Goal: Information Seeking & Learning: Find specific fact

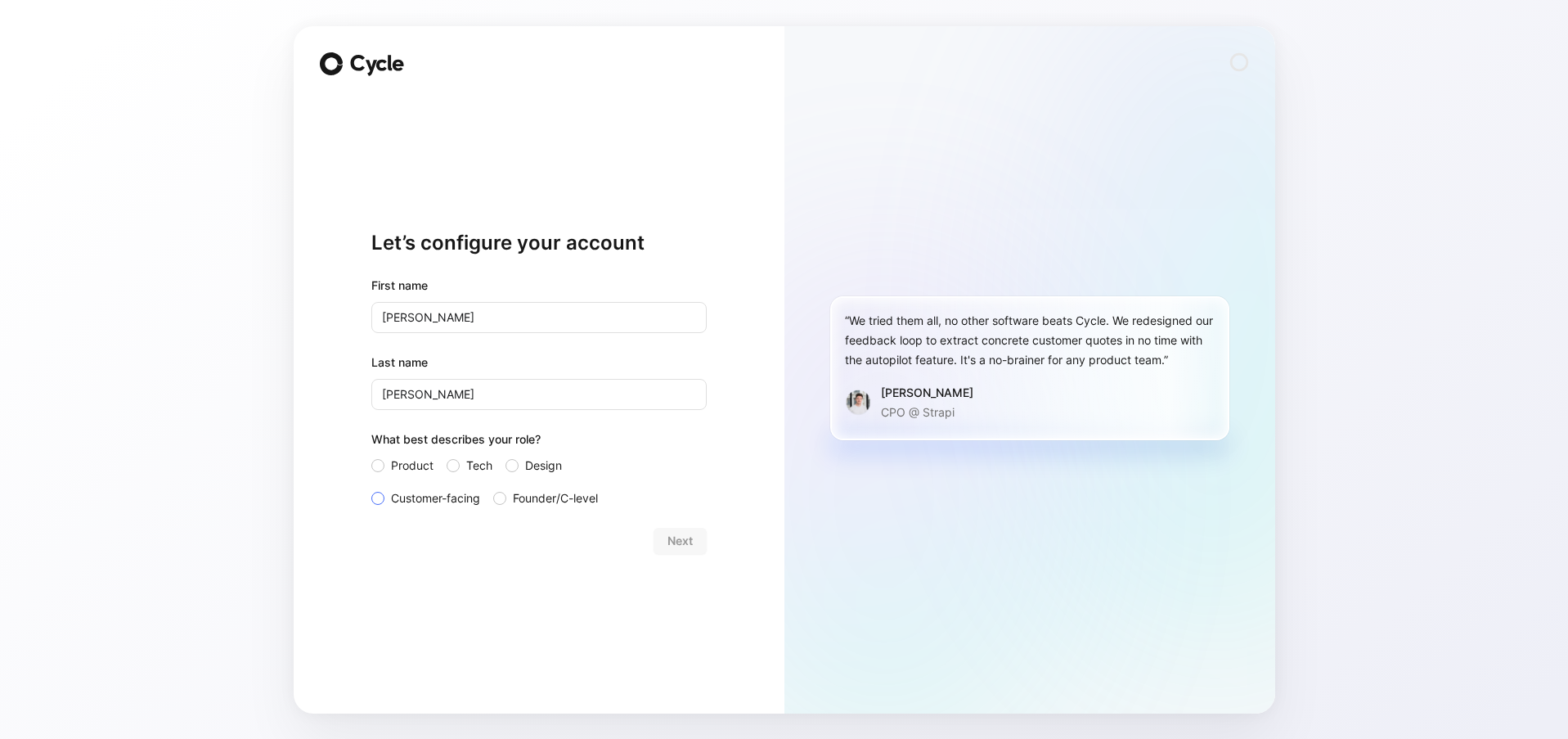
click at [410, 496] on span "Customer-facing" at bounding box center [435, 498] width 89 height 20
click at [371, 489] on input "Customer-facing" at bounding box center [371, 489] width 0 height 0
click at [691, 546] on span "Next" at bounding box center [679, 540] width 25 height 20
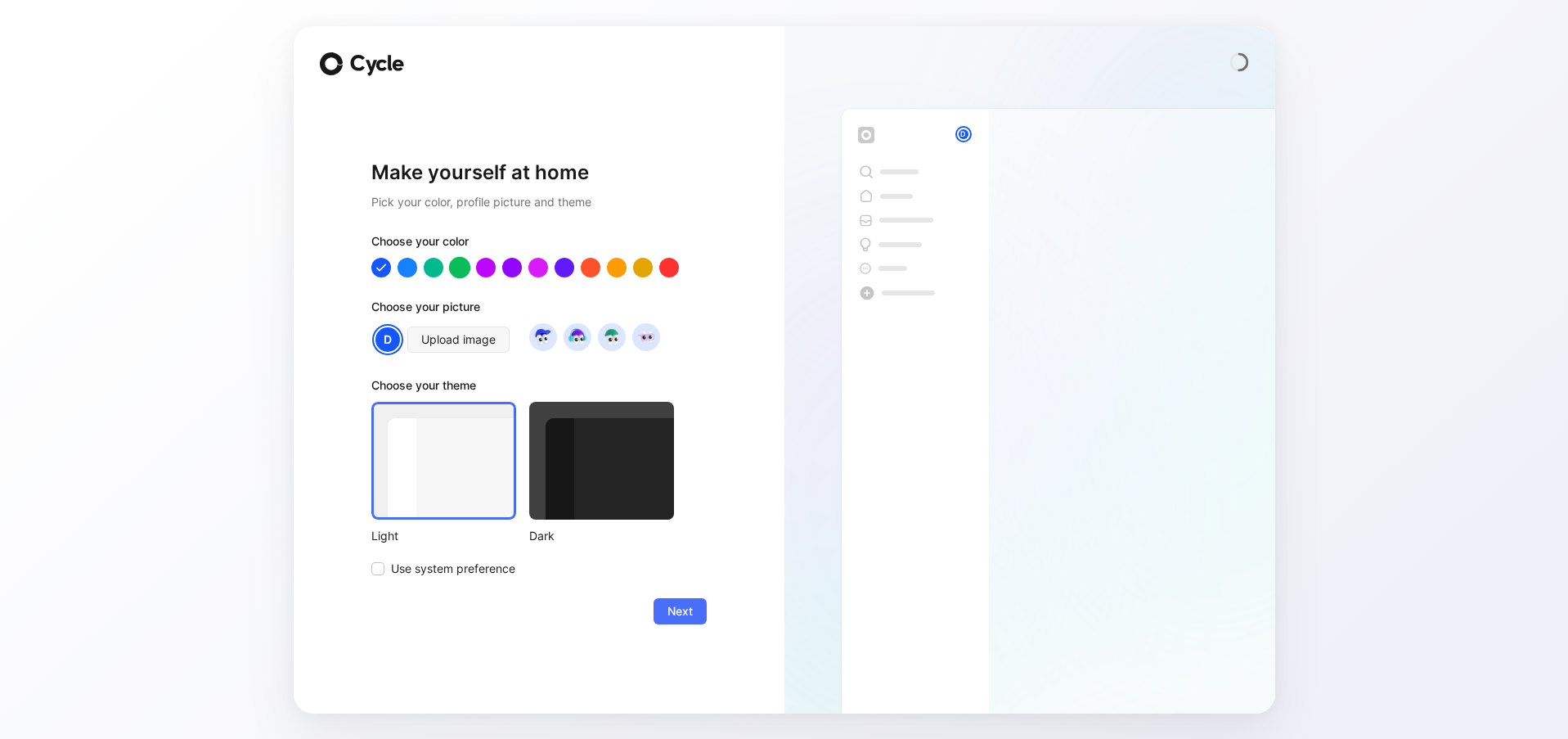
click at [464, 273] on div at bounding box center [459, 266] width 21 height 21
click at [643, 481] on div at bounding box center [601, 461] width 145 height 118
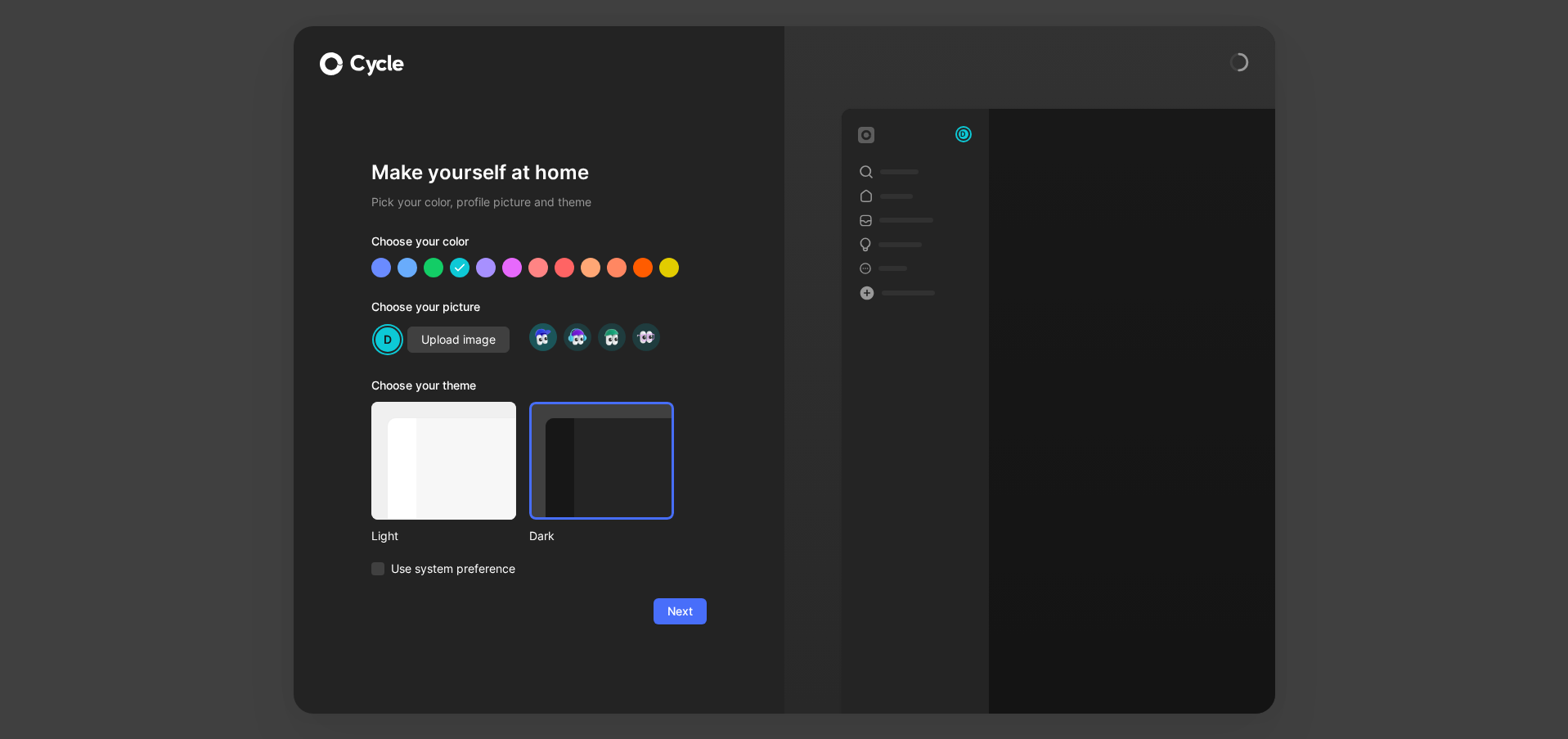
click at [533, 345] on div at bounding box center [543, 337] width 28 height 28
click at [576, 343] on img at bounding box center [577, 336] width 22 height 22
click at [651, 332] on img at bounding box center [646, 336] width 22 height 22
click at [692, 612] on span "Next" at bounding box center [679, 610] width 25 height 20
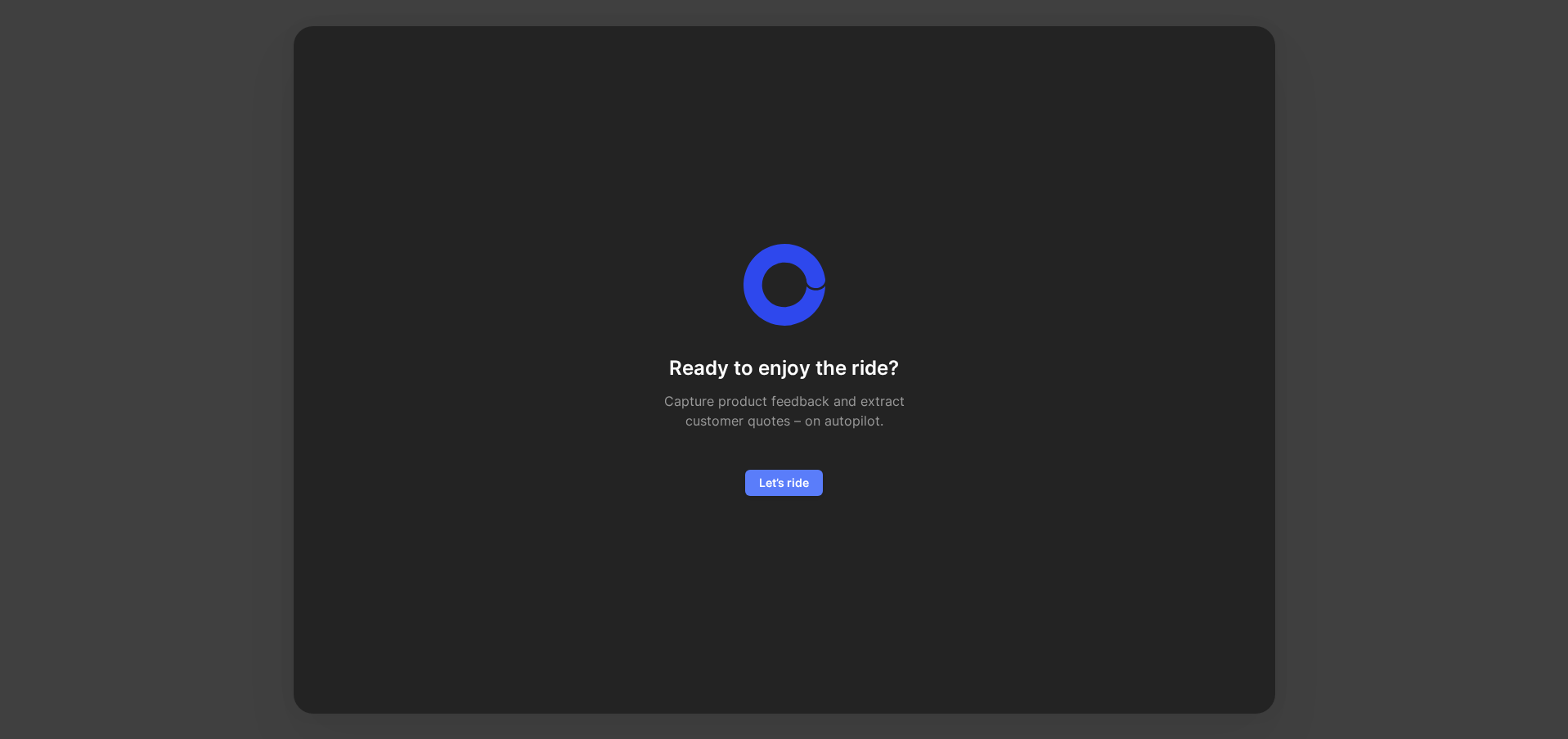
click at [816, 488] on button "Let’s ride" at bounding box center [784, 483] width 78 height 26
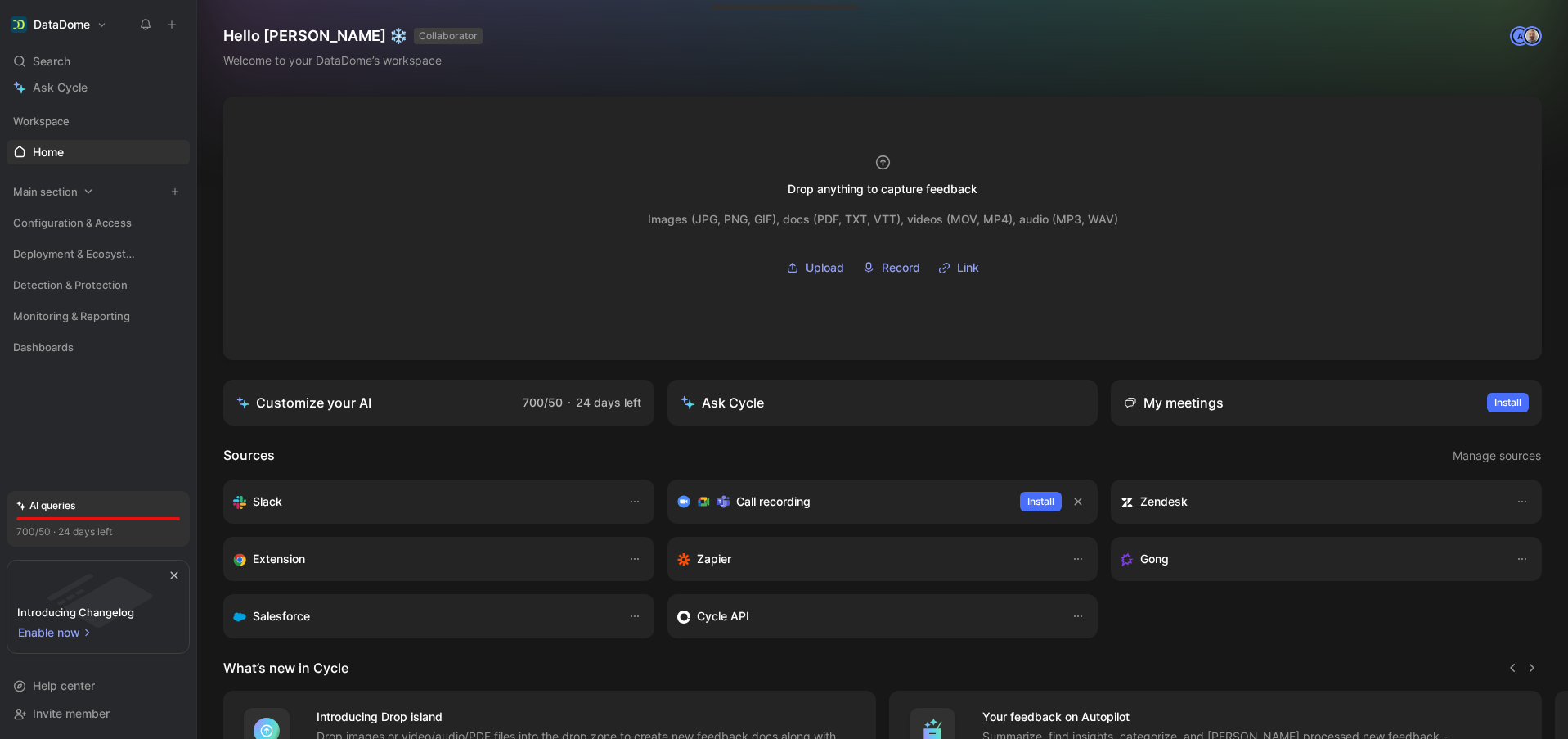
click at [72, 197] on span "Main section" at bounding box center [45, 192] width 64 height 17
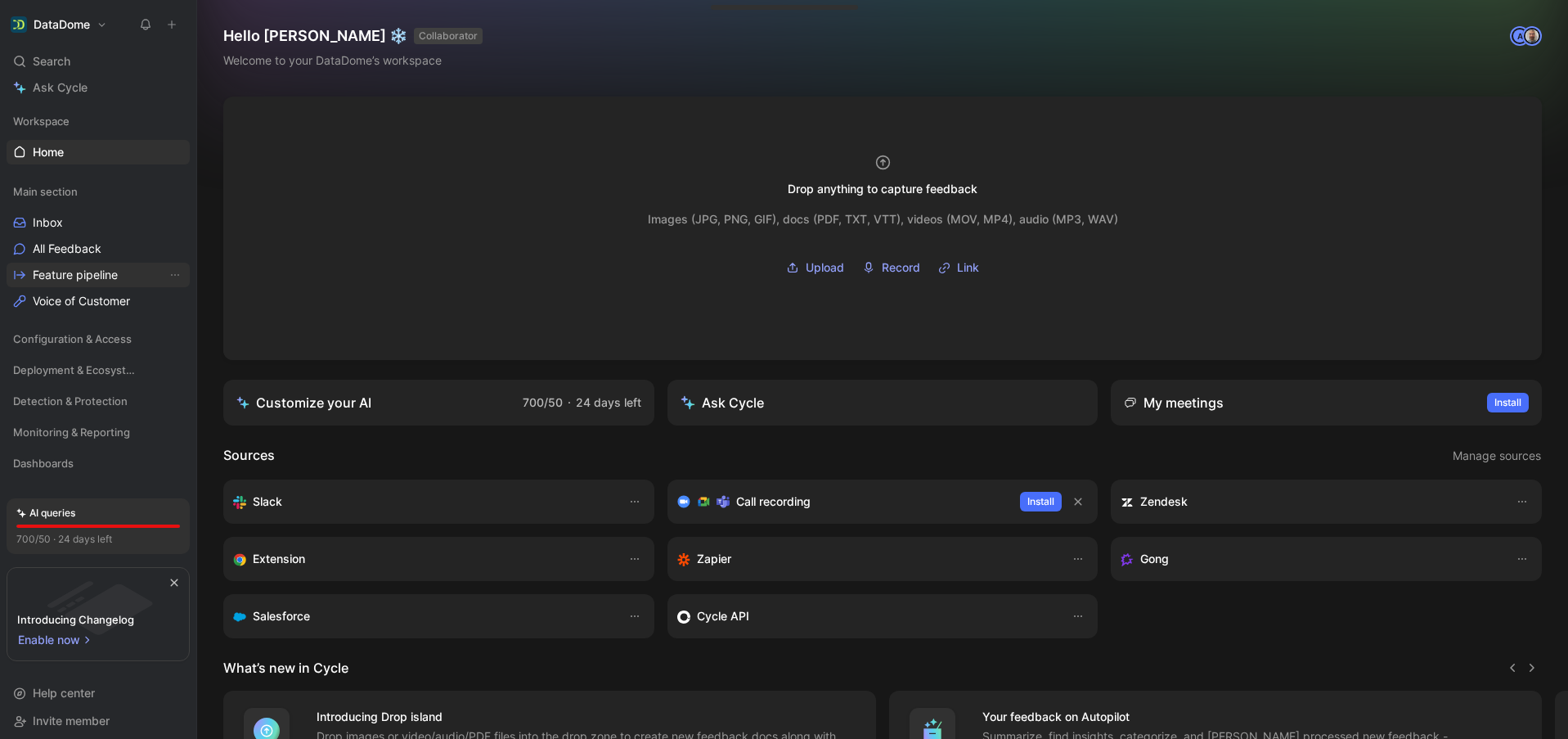
click at [89, 274] on span "Feature pipeline" at bounding box center [75, 275] width 85 height 17
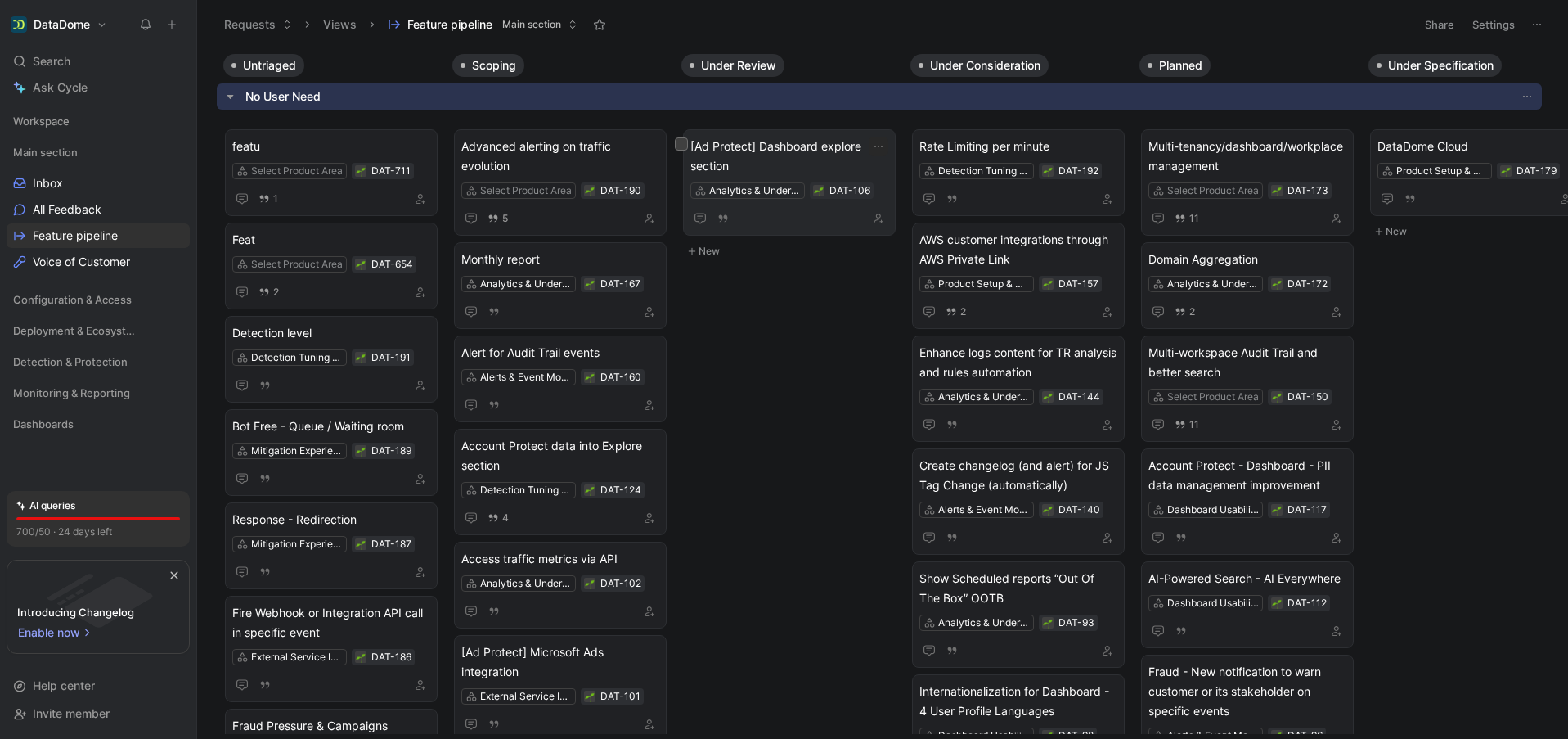
click at [798, 144] on span "[Ad Protect] Dashboard explore section" at bounding box center [790, 156] width 198 height 39
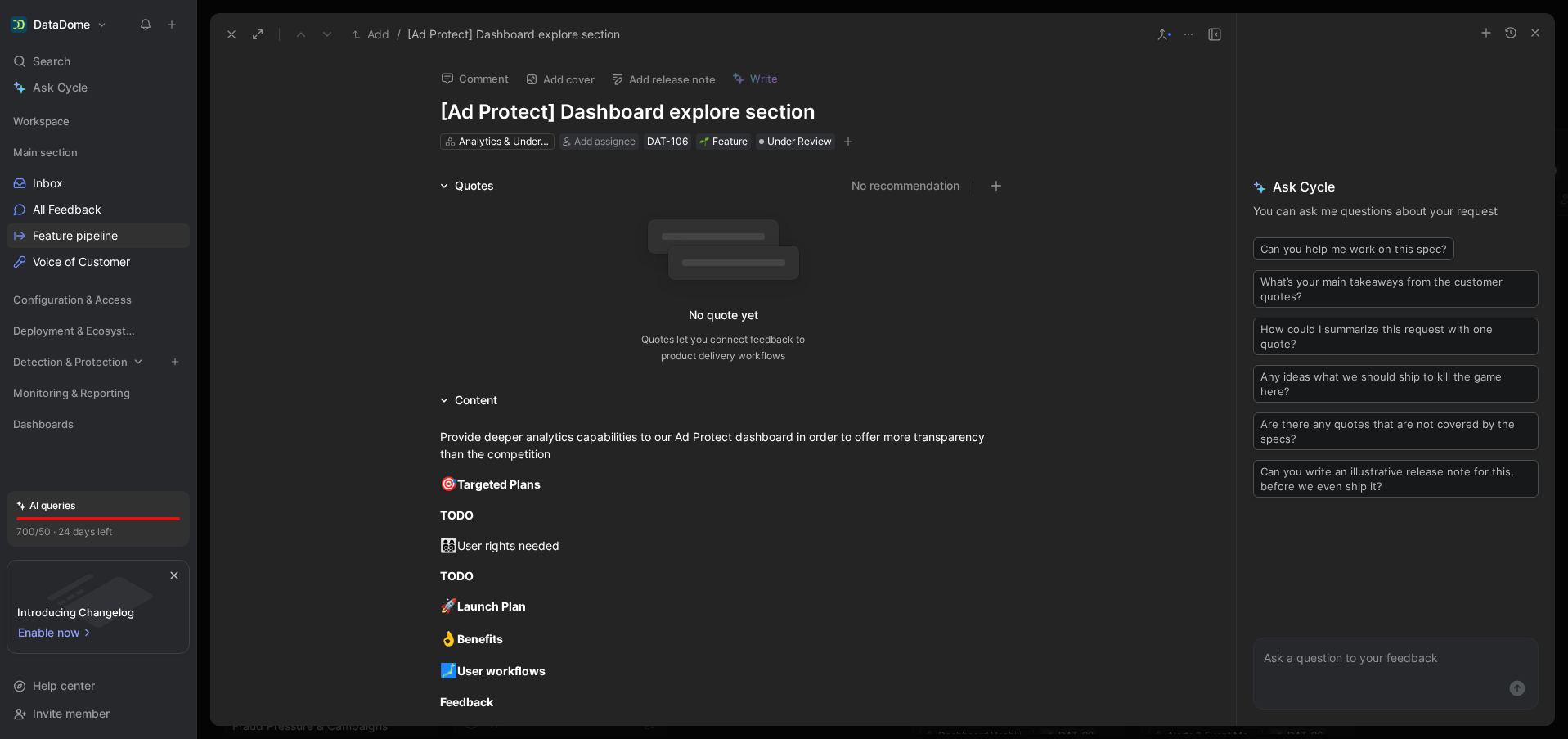
click at [73, 304] on span "Configuration & Access" at bounding box center [72, 300] width 119 height 17
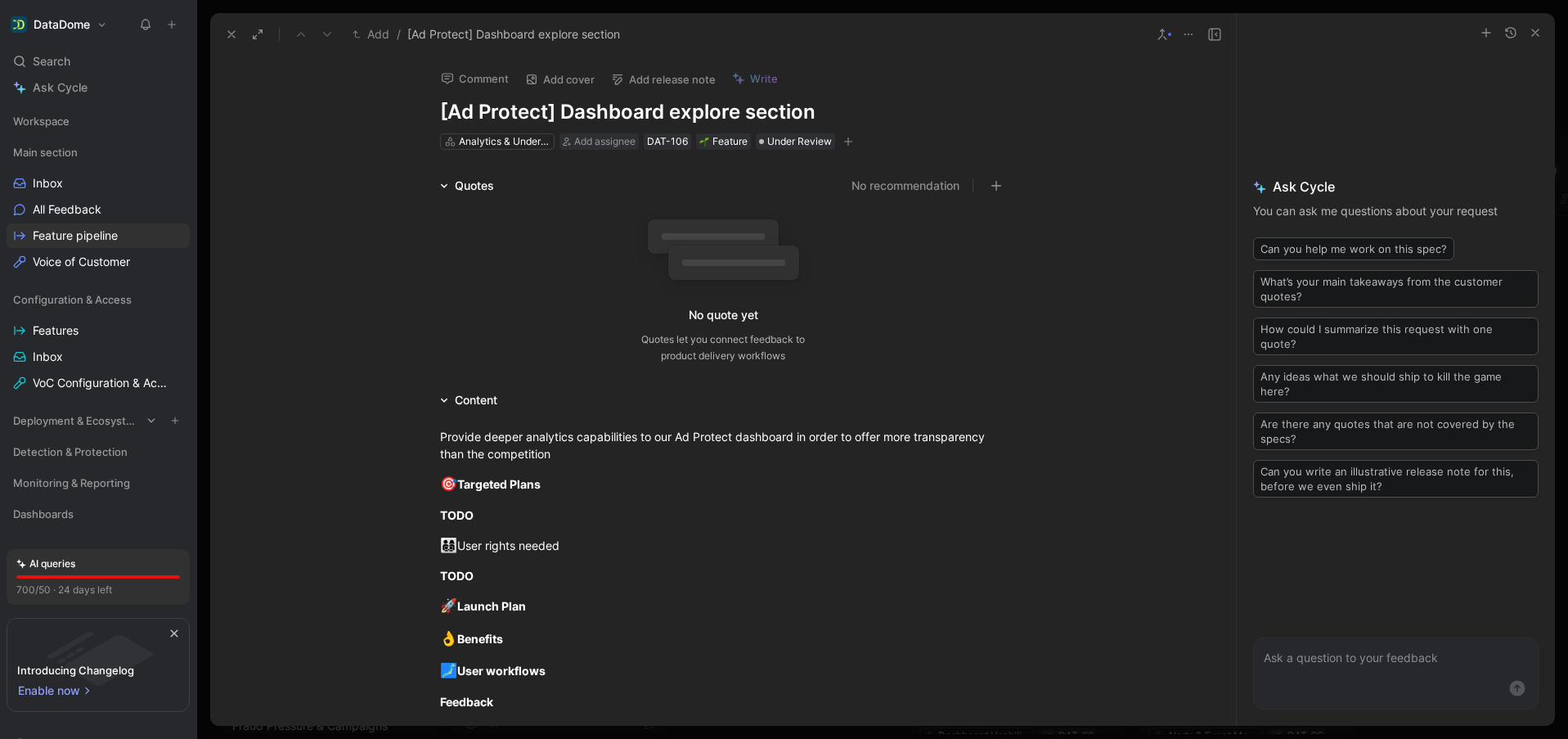
click at [107, 425] on span "Deployment & Ecosystem" at bounding box center [77, 420] width 128 height 17
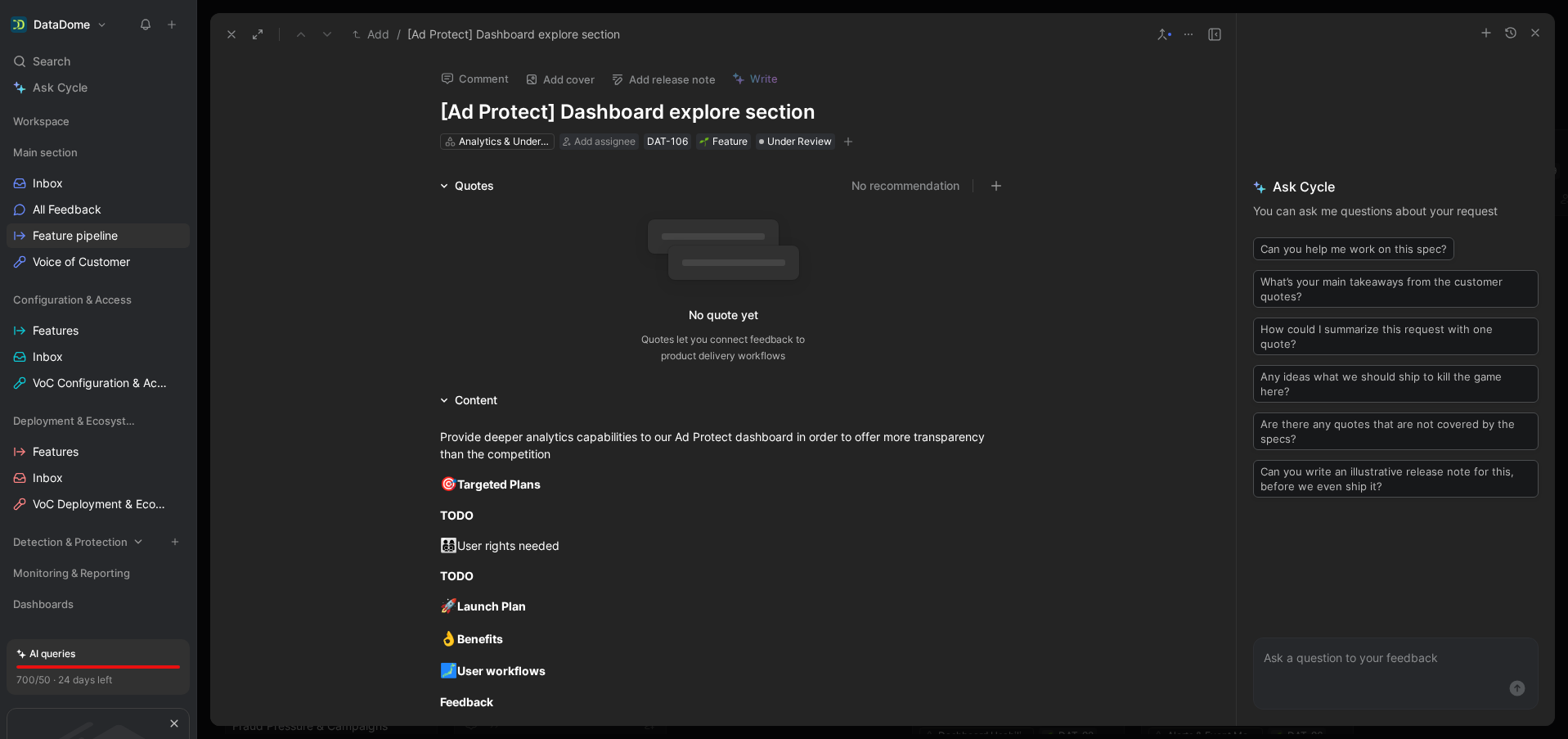
click at [71, 614] on div "Dashboards" at bounding box center [98, 604] width 183 height 24
click at [79, 150] on div "Main section" at bounding box center [98, 152] width 183 height 24
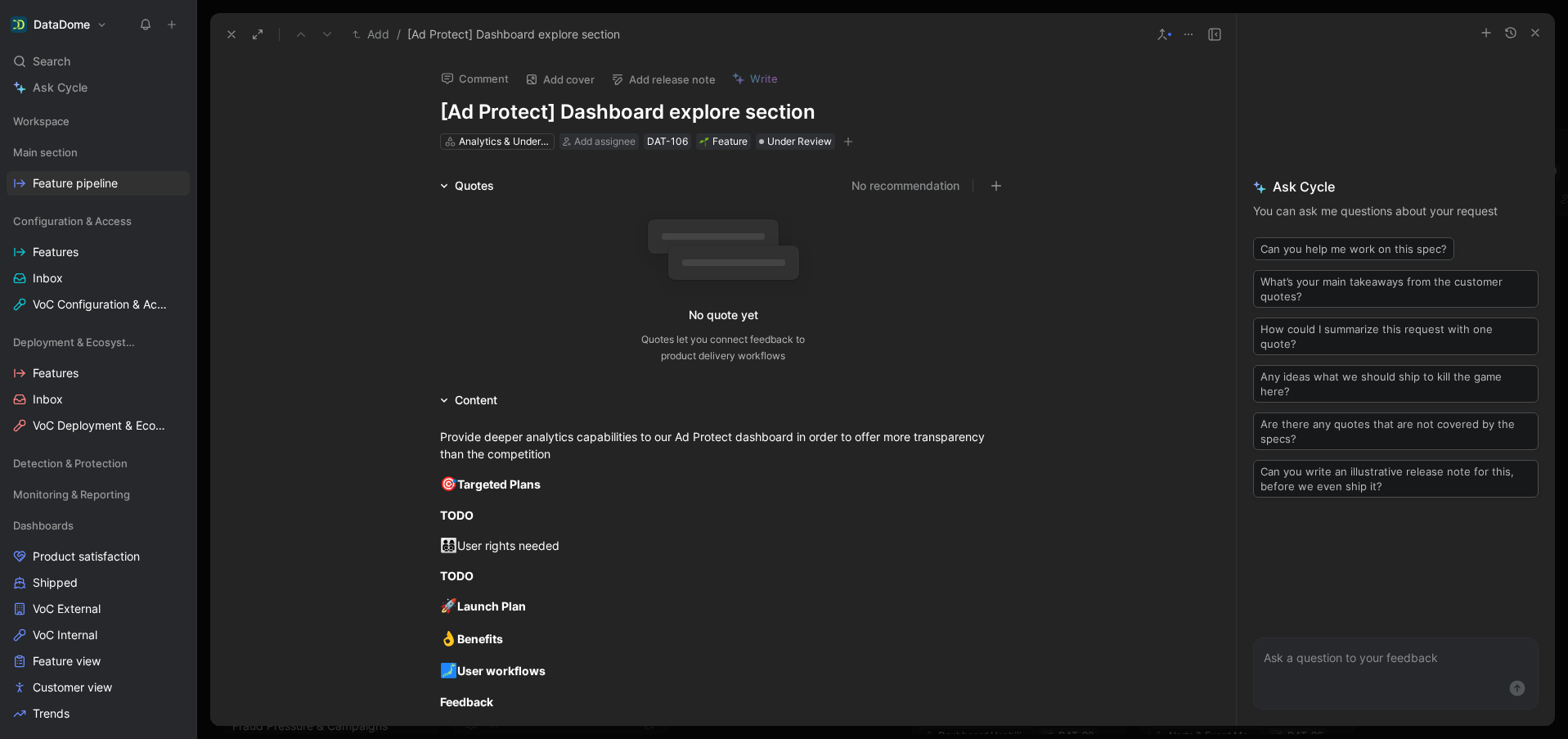
click at [229, 28] on icon at bounding box center [232, 35] width 13 height 13
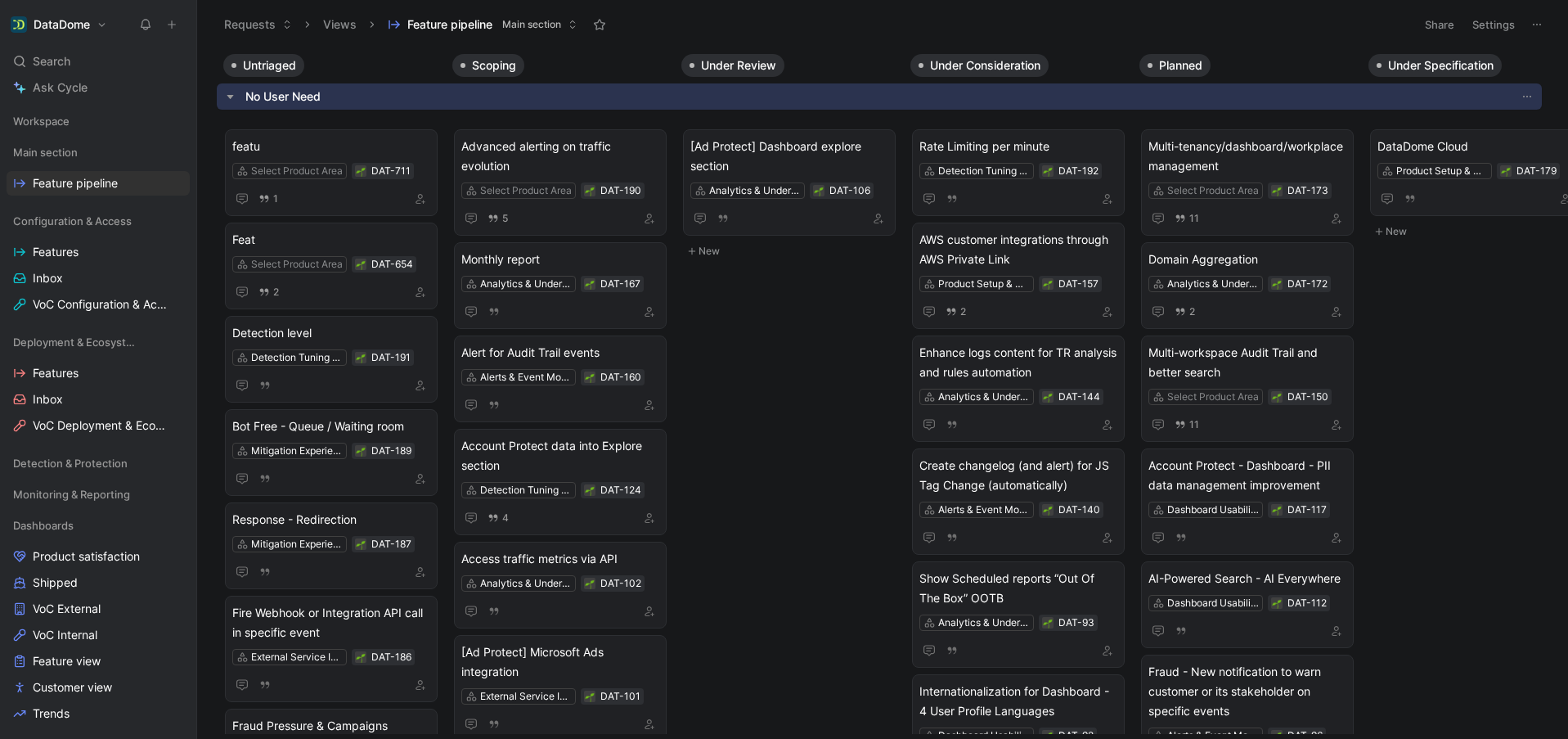
click at [75, 17] on button "DataDome" at bounding box center [59, 24] width 105 height 23
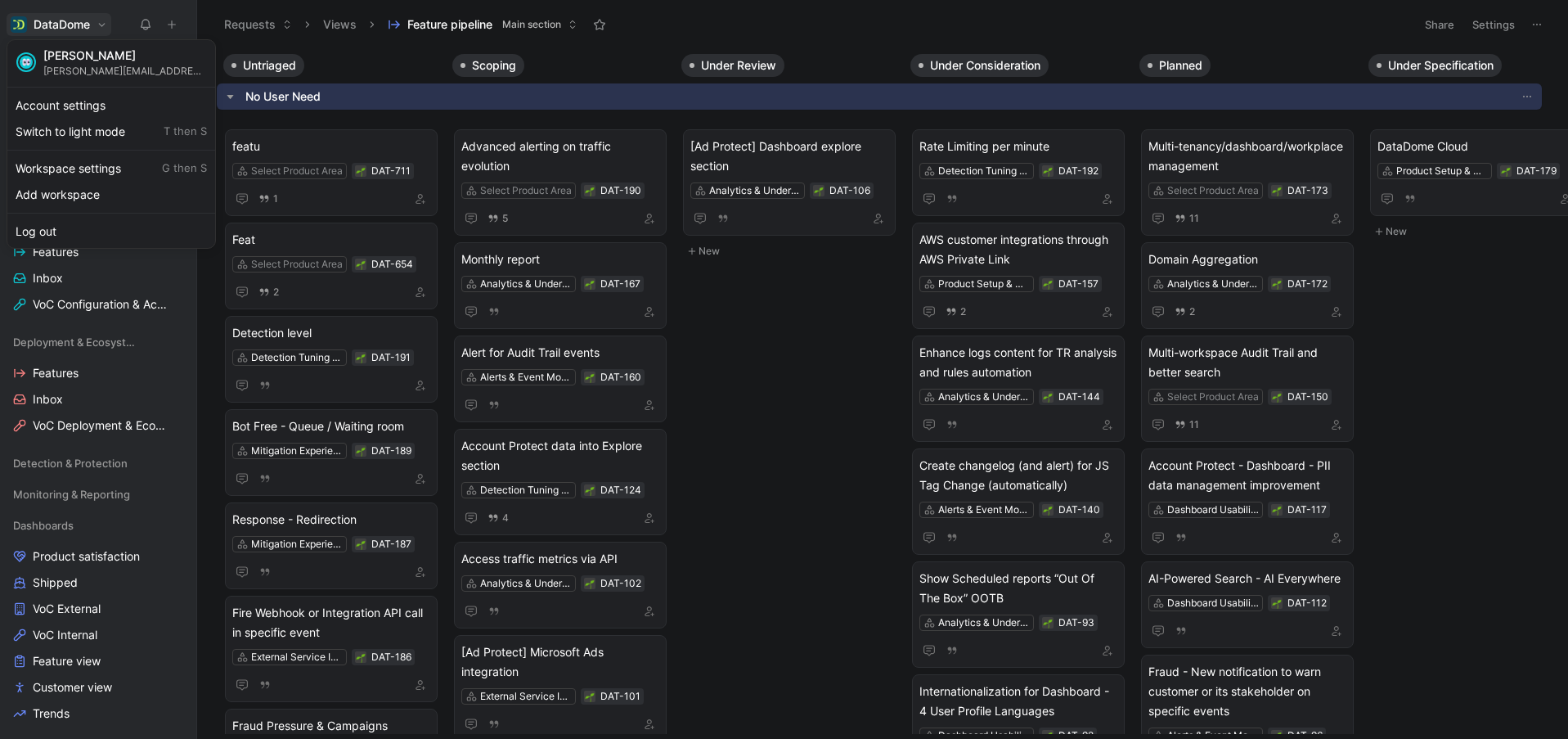
click at [48, 28] on div at bounding box center [784, 369] width 1568 height 739
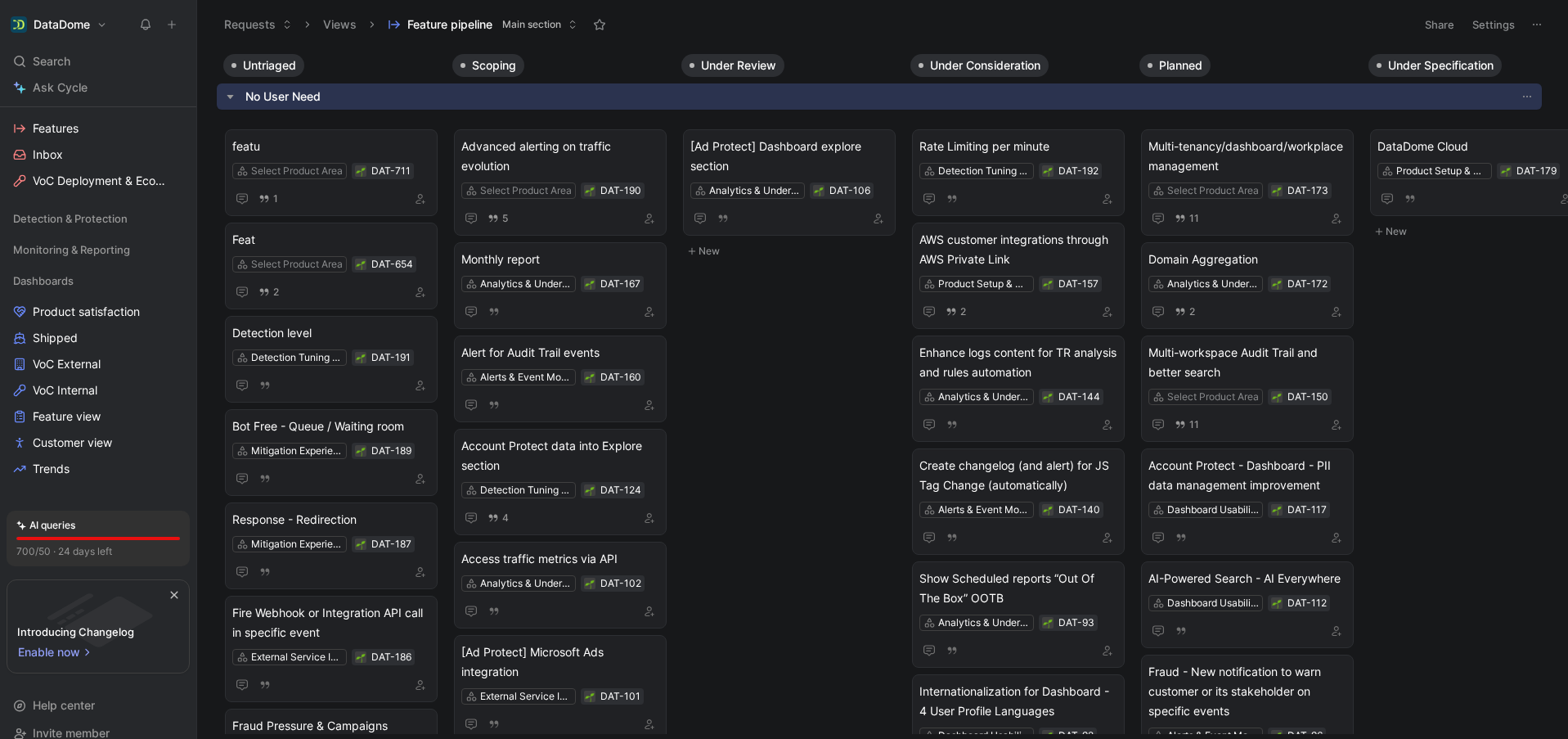
scroll to position [246, 0]
click at [93, 532] on header "AI queries" at bounding box center [98, 524] width 164 height 17
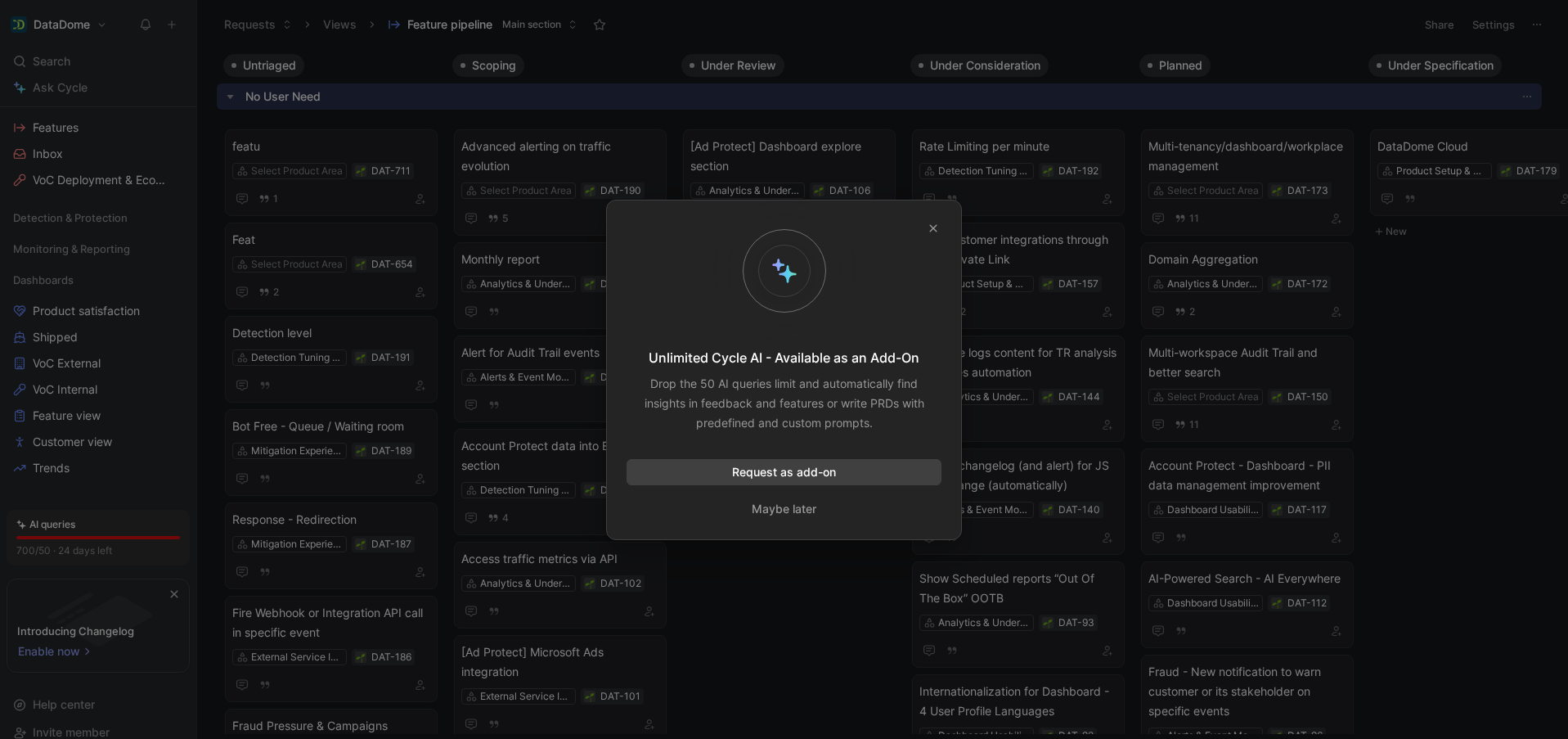
click at [942, 229] on div "Unlimited Cycle AI - Available as an Add-On Drop the 50 AI queries limit and au…" at bounding box center [784, 370] width 356 height 340
click at [937, 229] on icon "button" at bounding box center [934, 228] width 10 height 10
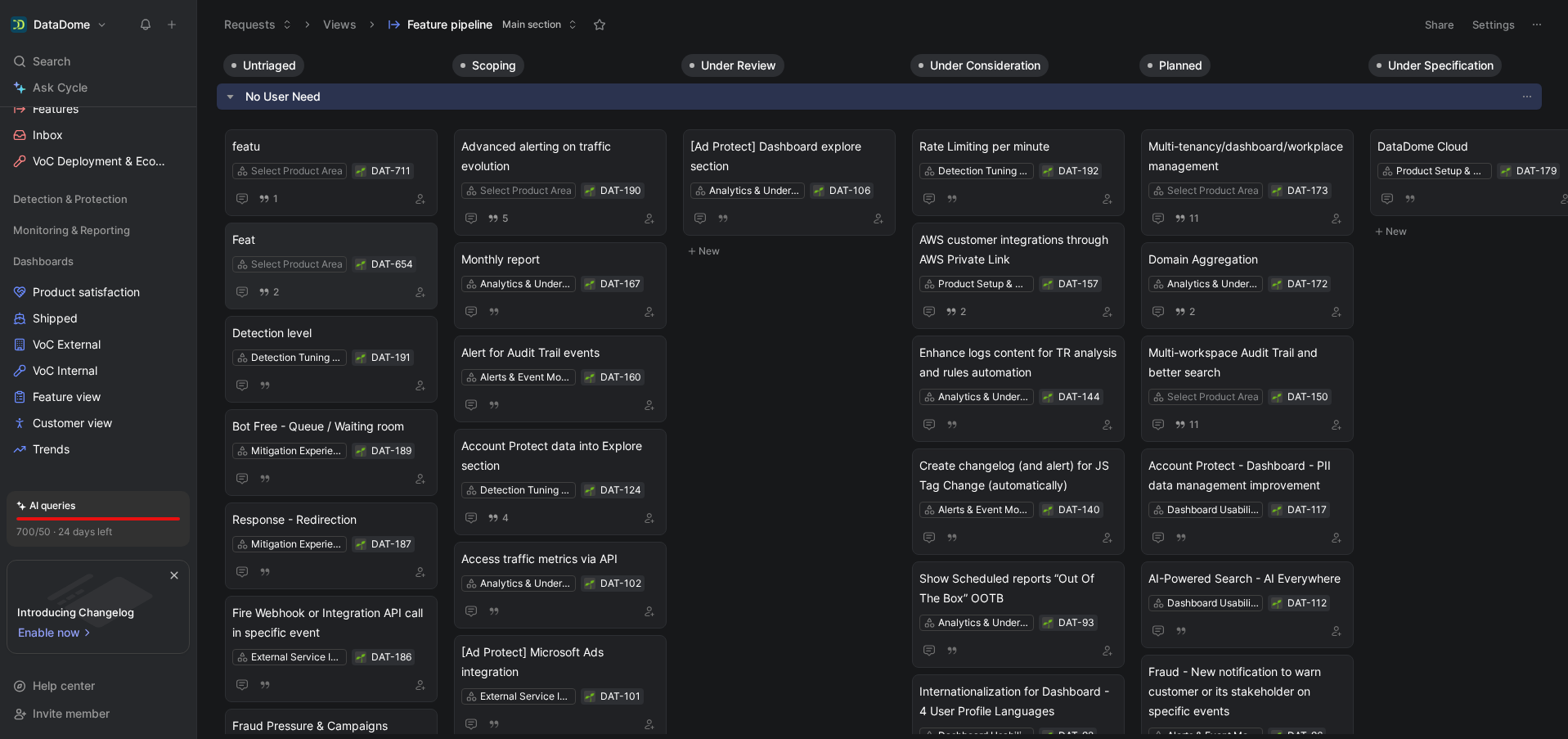
scroll to position [0, 0]
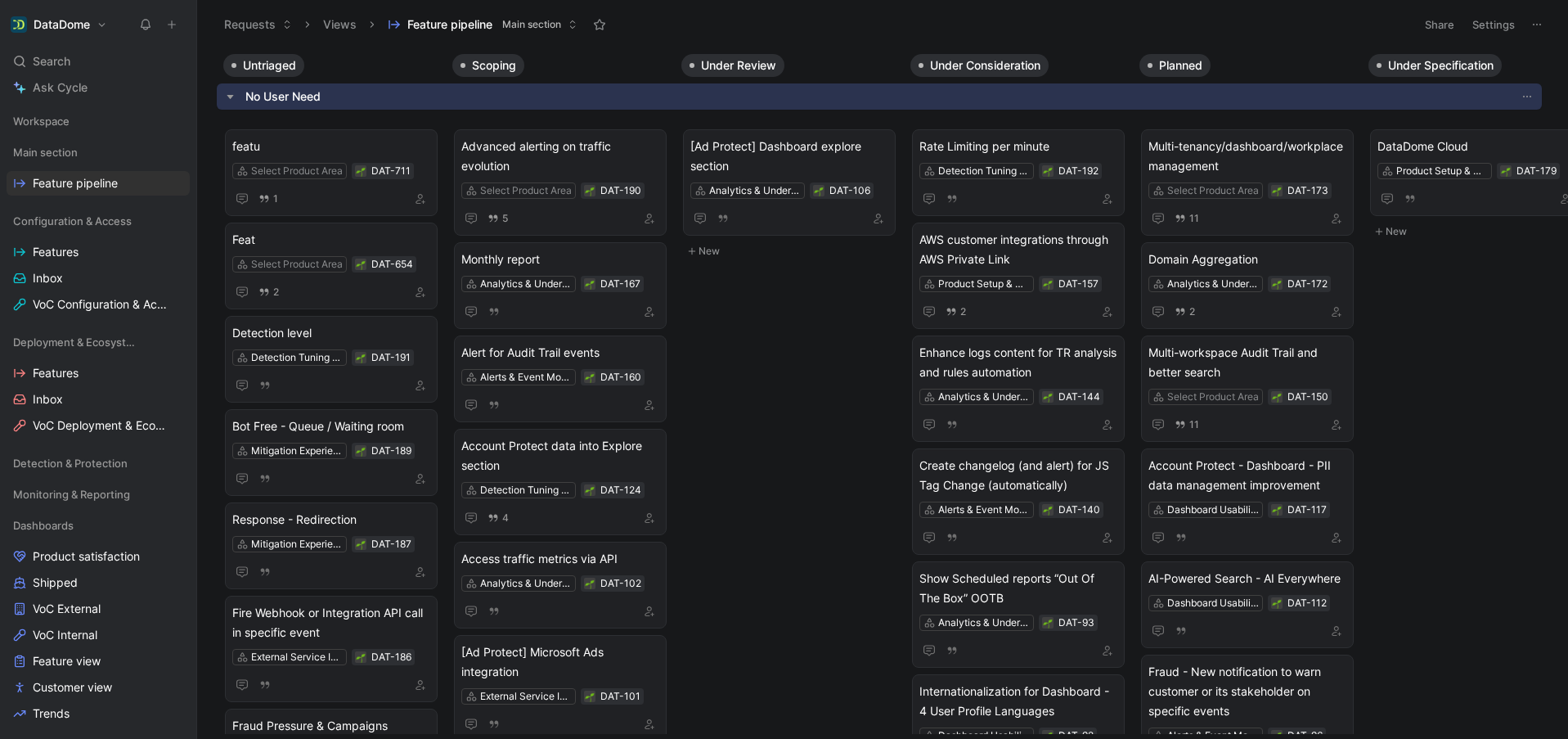
click at [247, 28] on button "Requests" at bounding box center [258, 24] width 82 height 24
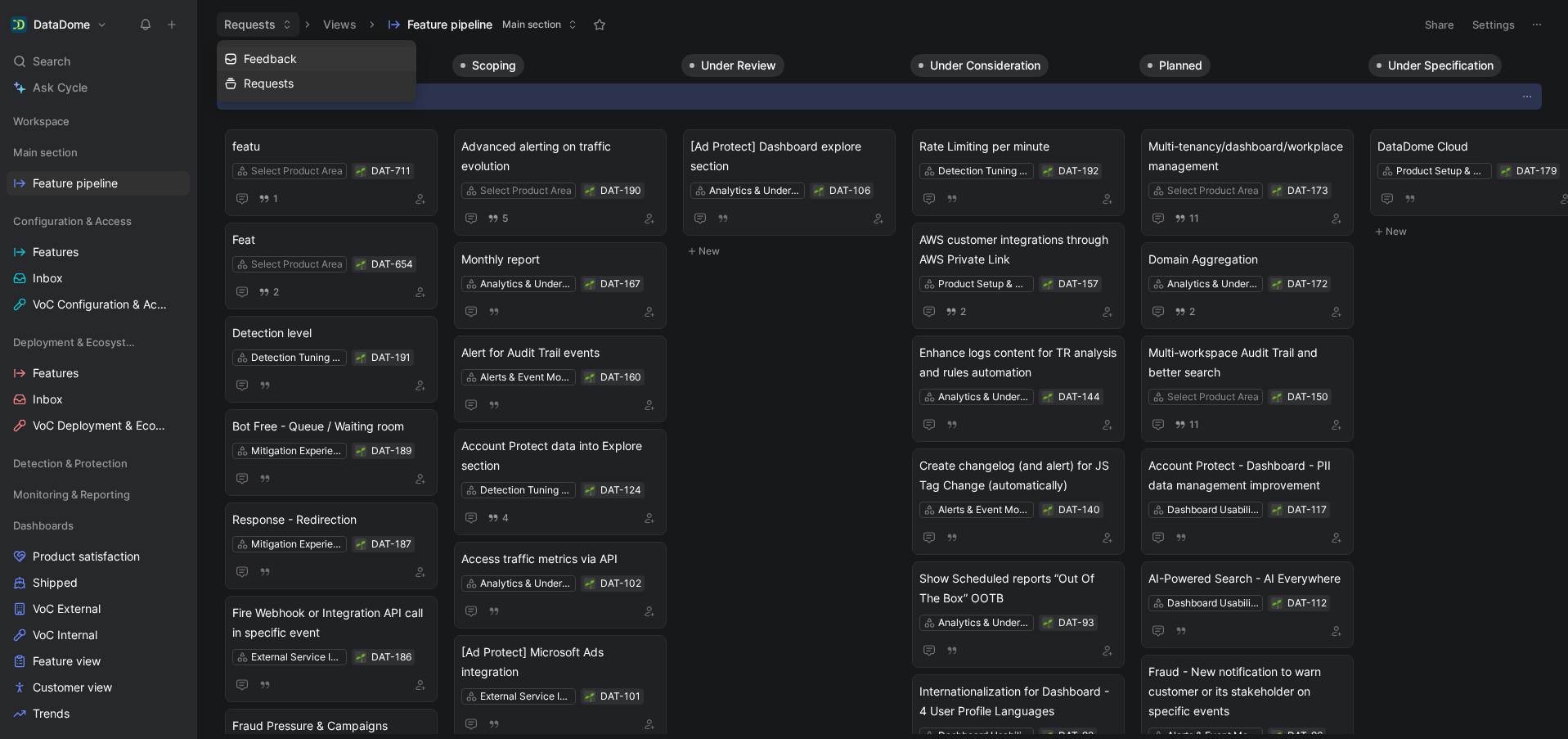
click at [272, 56] on span "Feedback" at bounding box center [270, 58] width 53 height 14
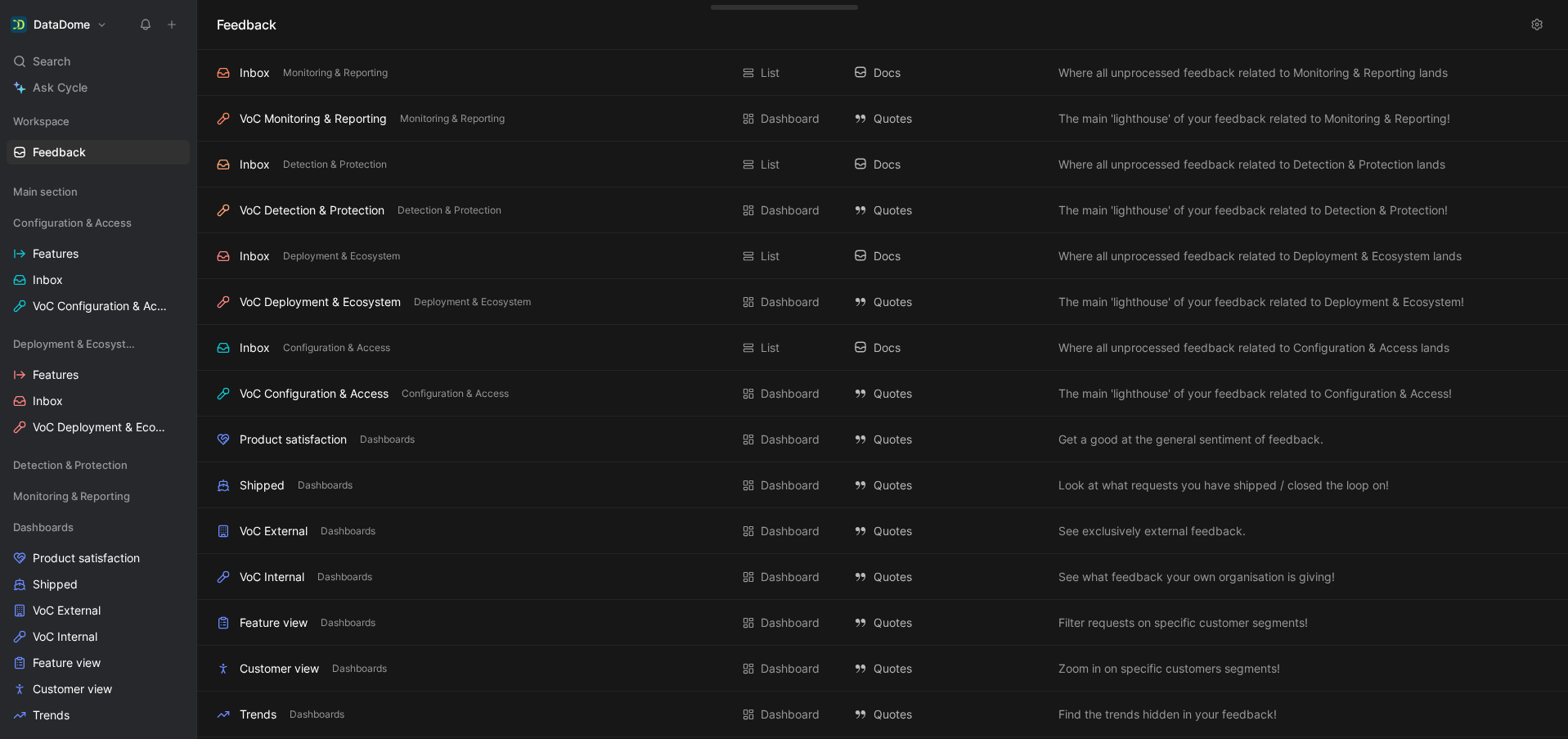
click at [249, 21] on h1 "Feedback" at bounding box center [247, 24] width 60 height 20
click at [79, 192] on div "Main section" at bounding box center [98, 192] width 183 height 24
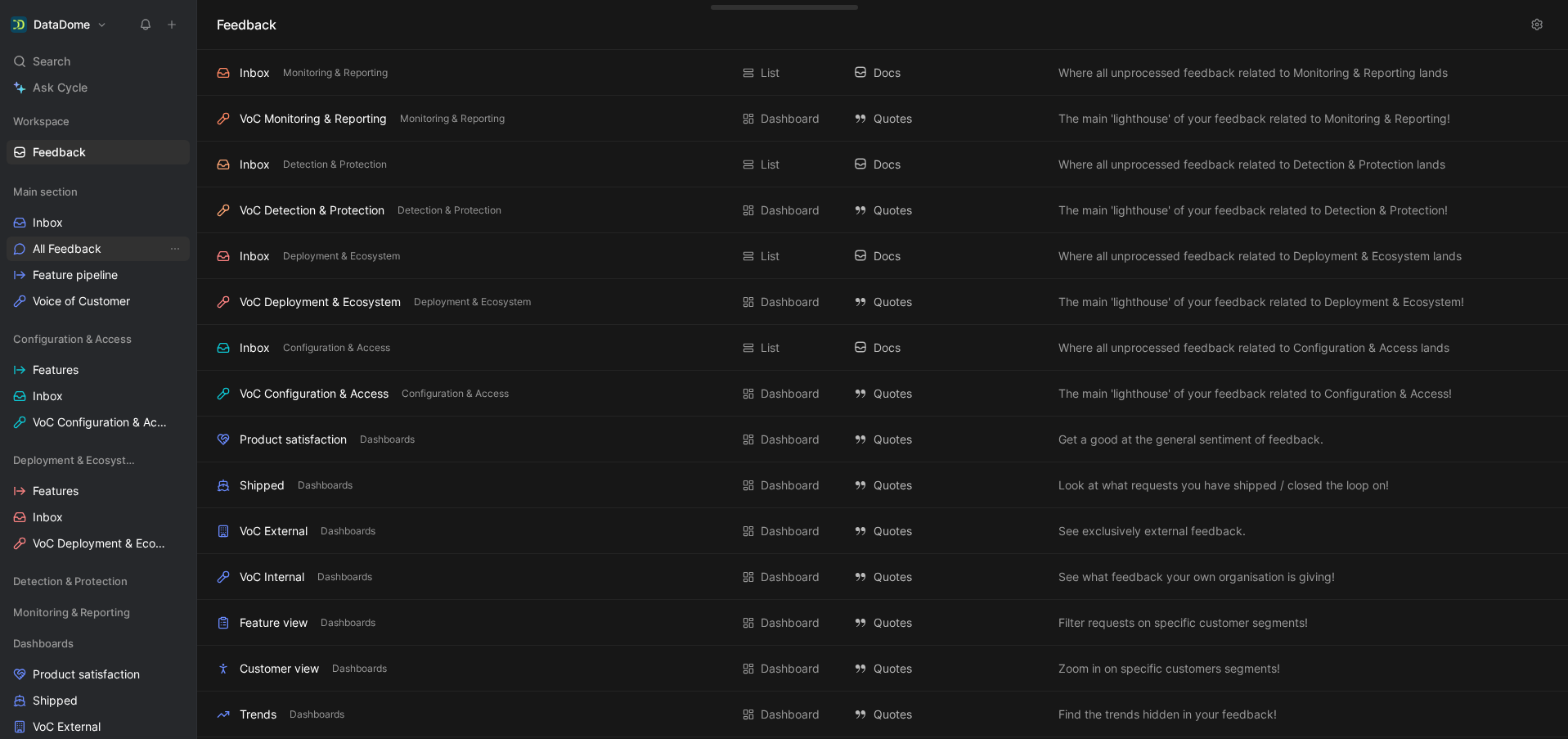
click at [68, 253] on span "All Feedback" at bounding box center [67, 249] width 69 height 17
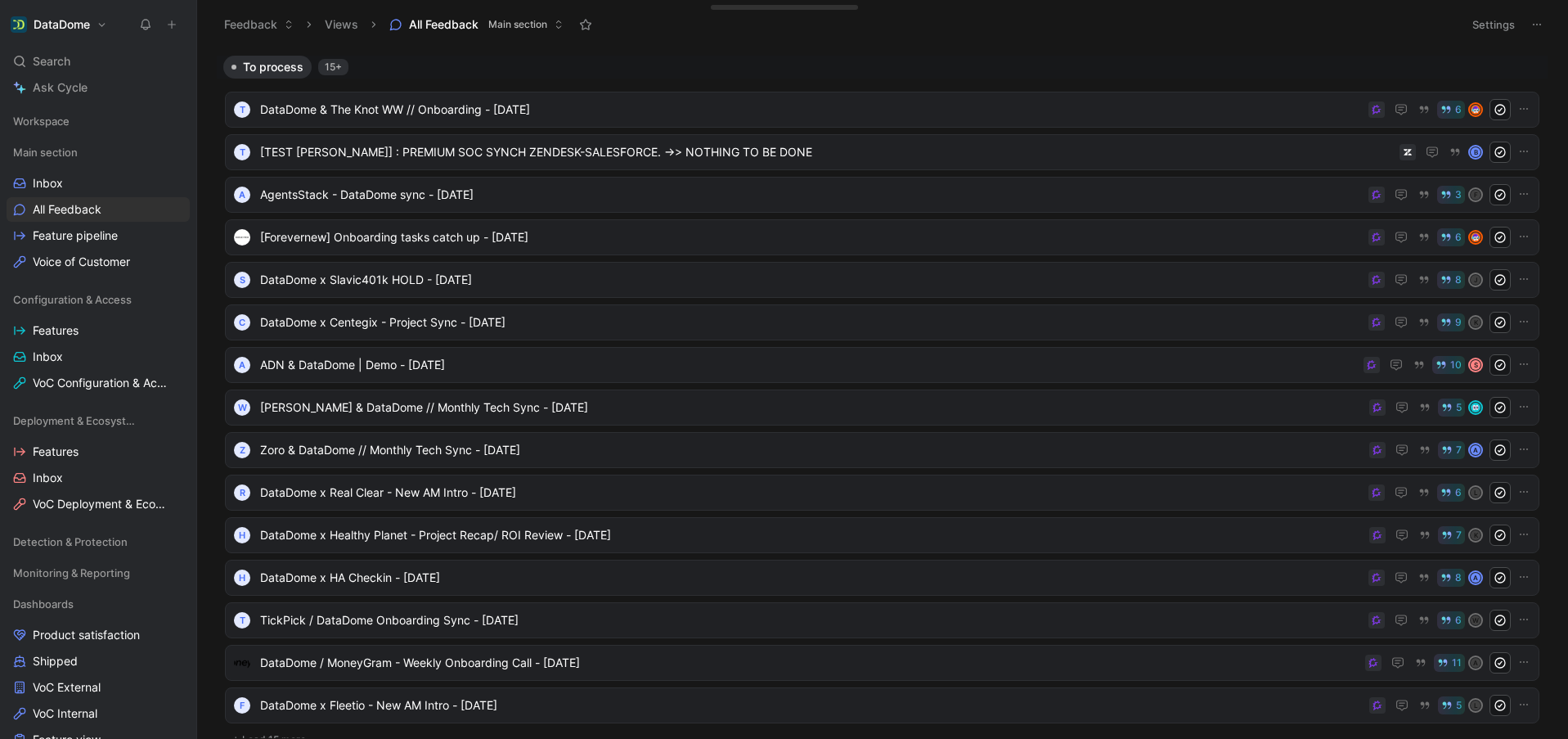
click at [517, 17] on span "Main section" at bounding box center [518, 25] width 59 height 17
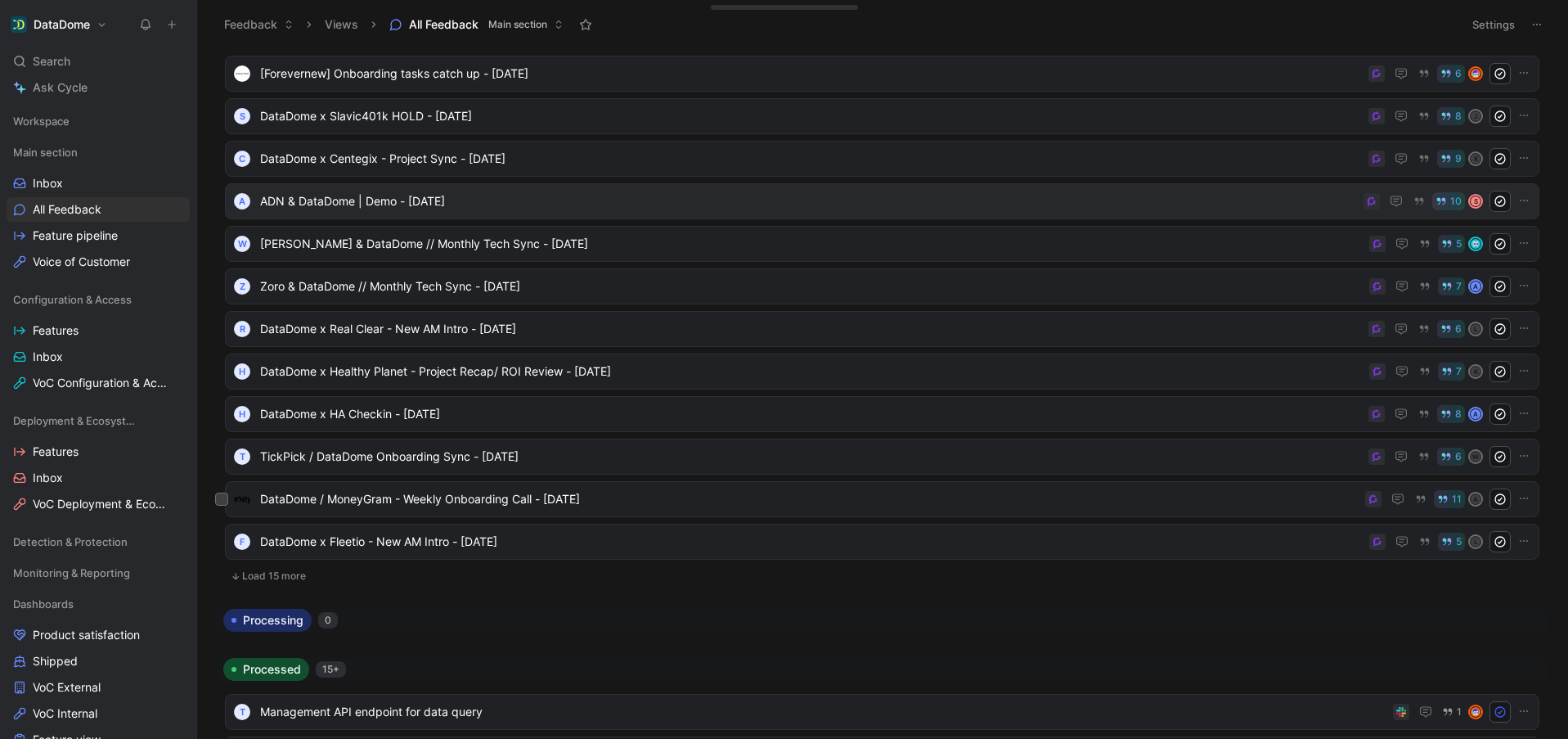
scroll to position [490, 0]
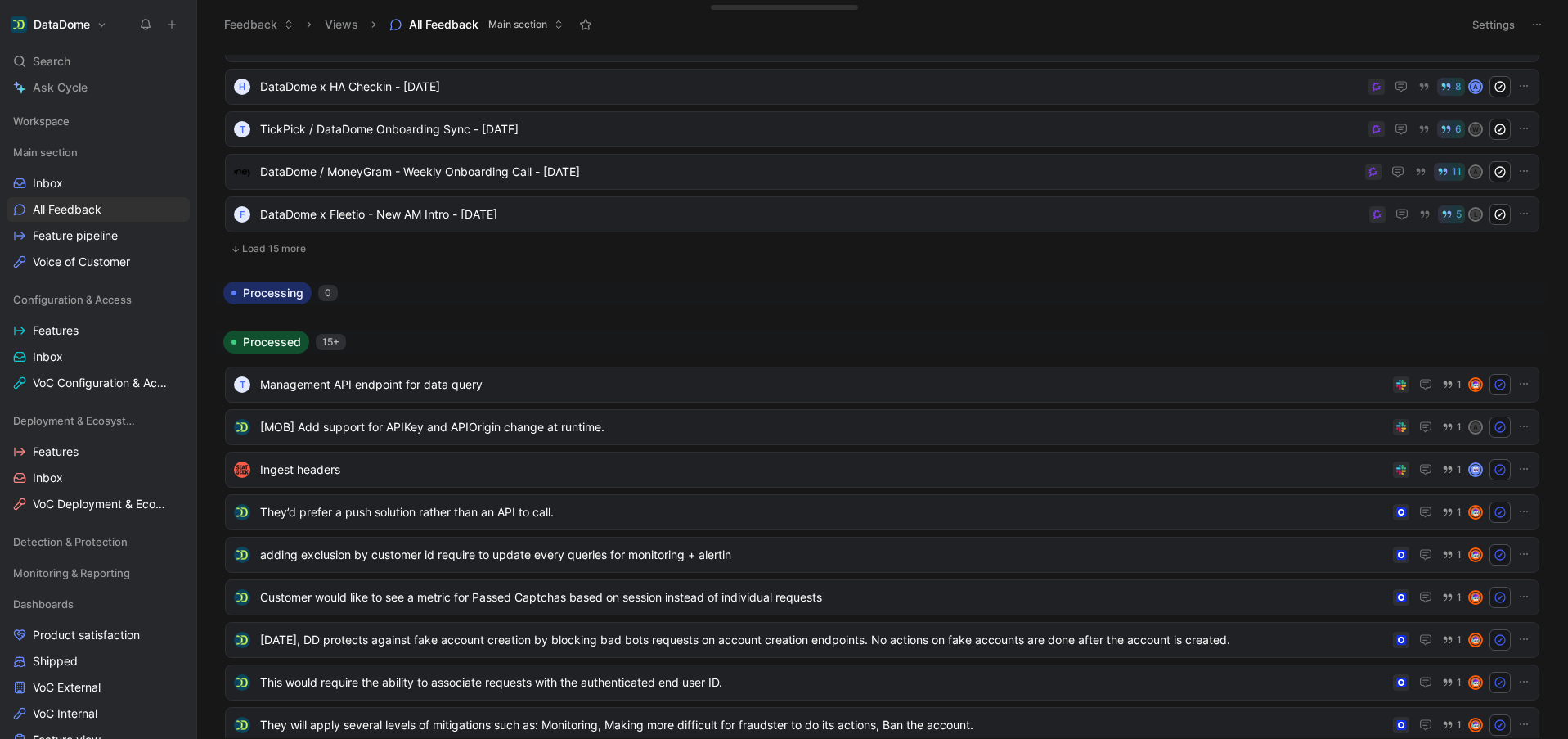
drag, startPoint x: 87, startPoint y: 61, endPoint x: 82, endPoint y: 49, distance: 13.0
click at [87, 61] on div "Search Ctrl K" at bounding box center [98, 62] width 183 height 24
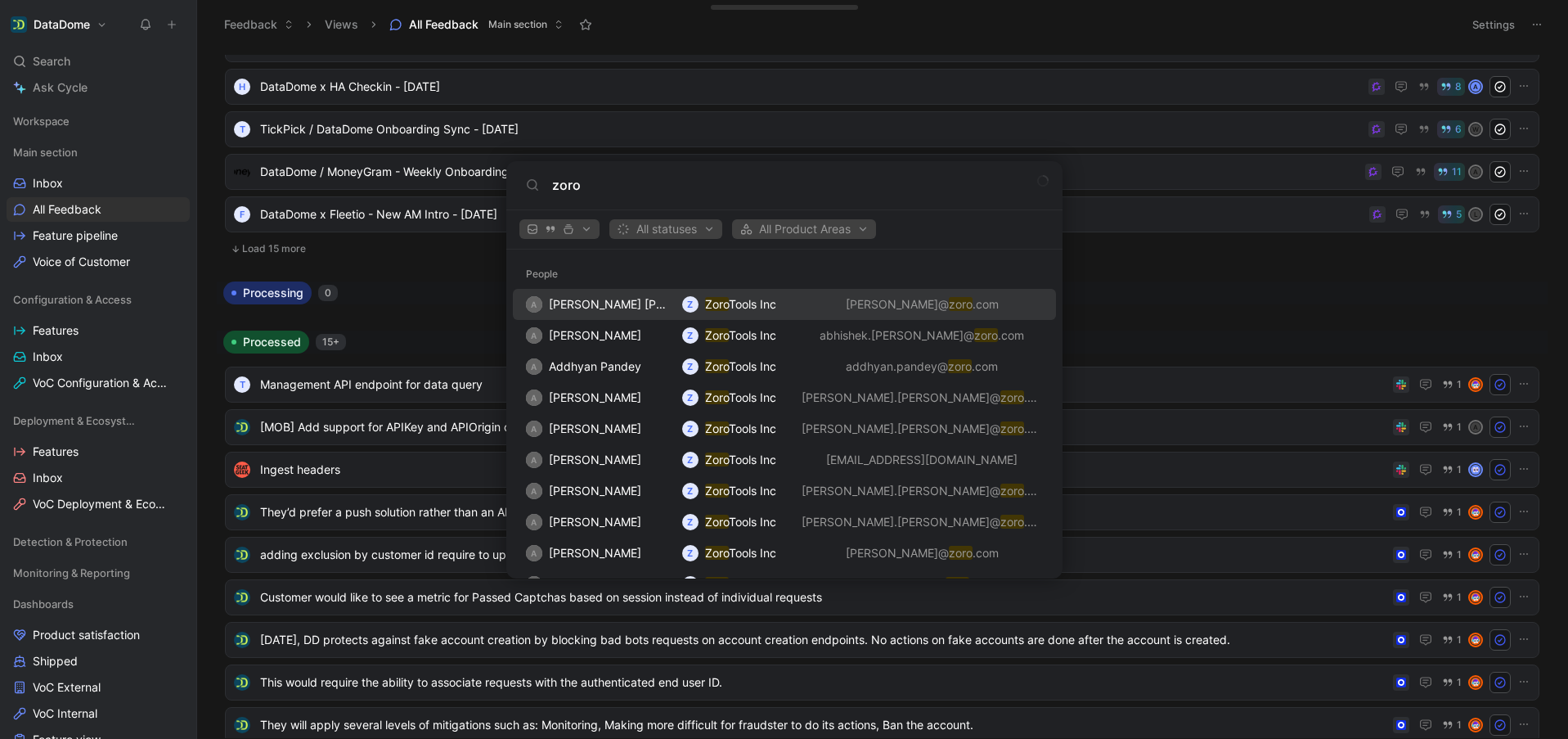
type input "zoro"
click at [751, 304] on span "Tools Inc" at bounding box center [752, 304] width 48 height 14
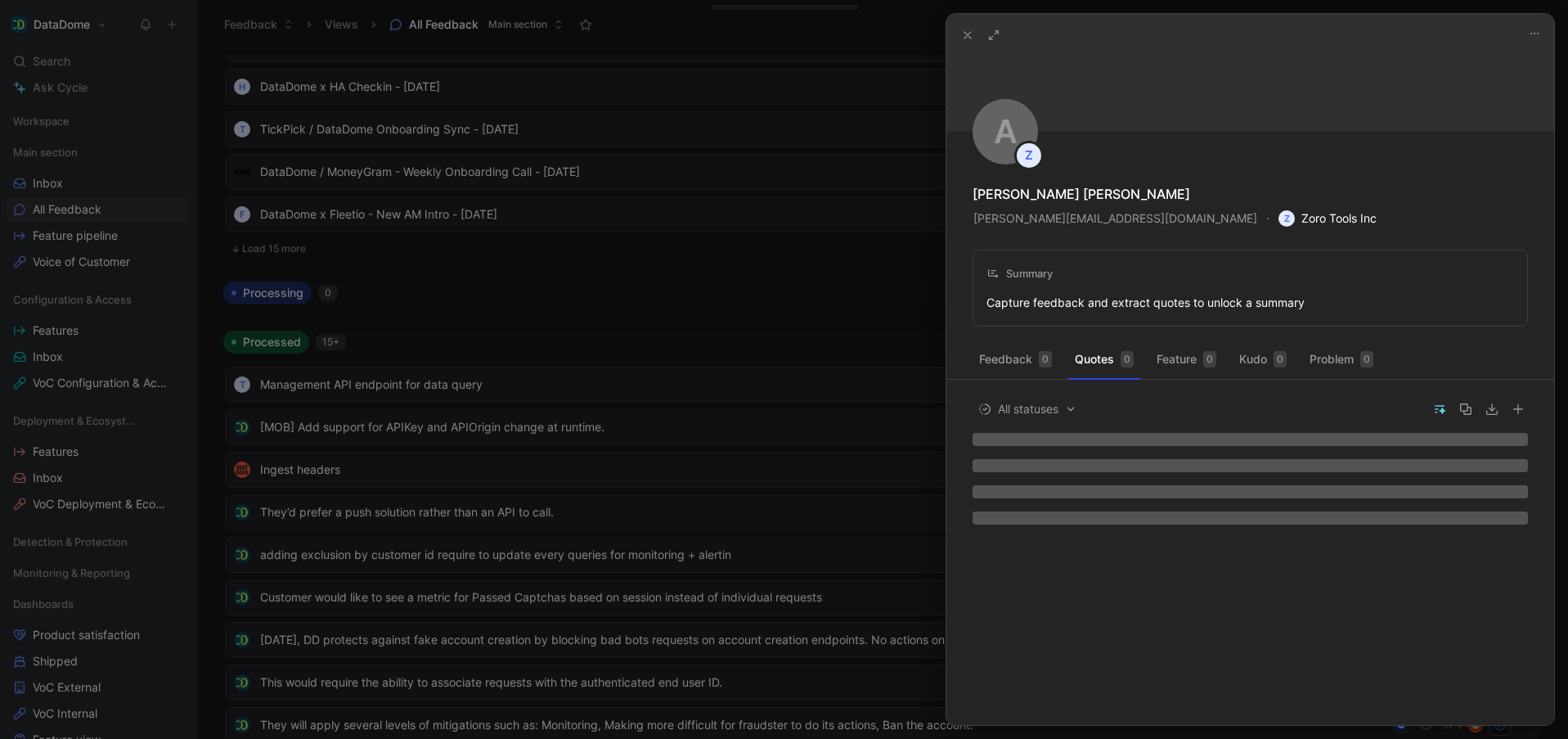
click at [1278, 213] on span "Z Zoro Tools Inc" at bounding box center [1327, 218] width 98 height 20
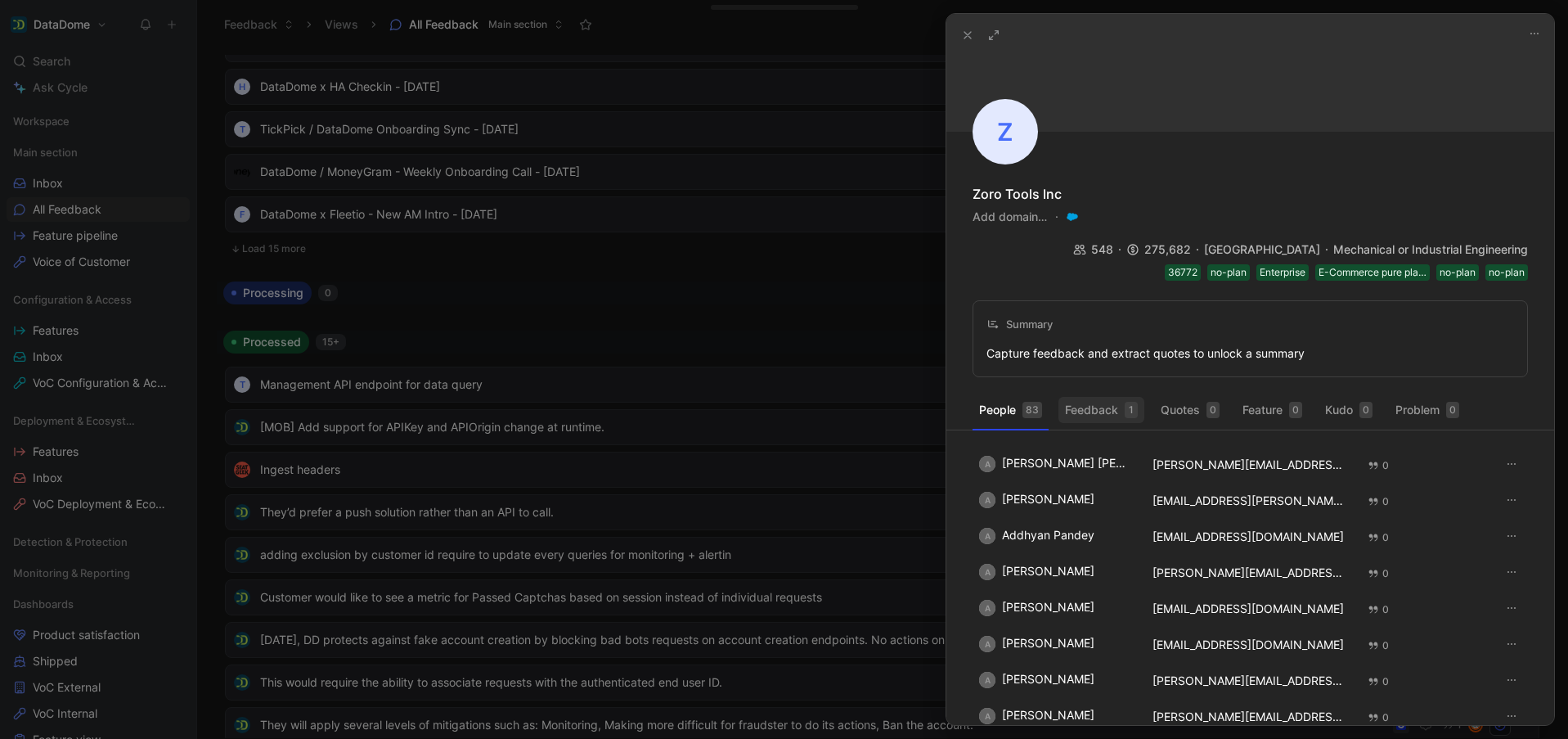
click at [1104, 397] on button "Feedback 1" at bounding box center [1102, 410] width 86 height 26
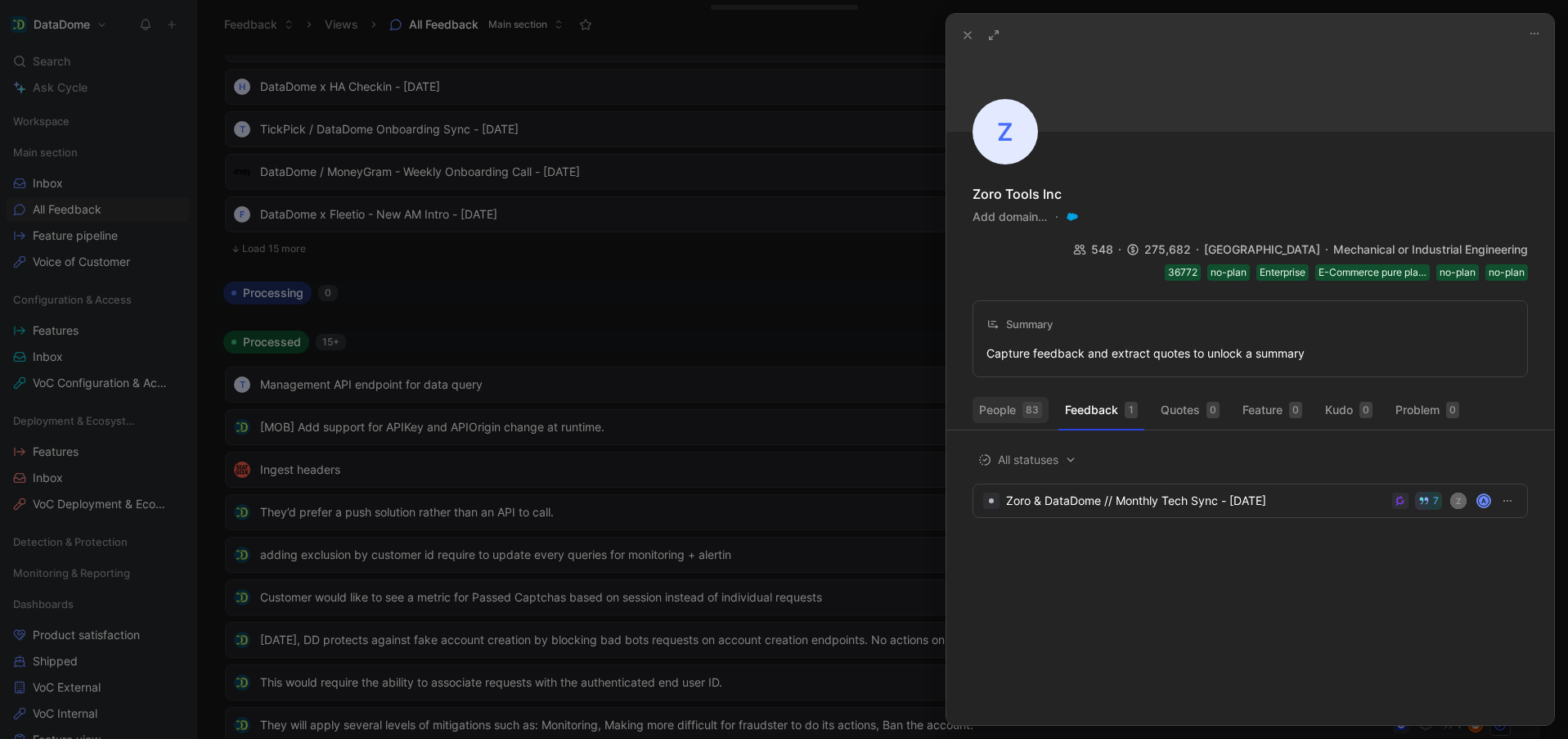
click at [1008, 397] on button "People 83" at bounding box center [1010, 410] width 76 height 26
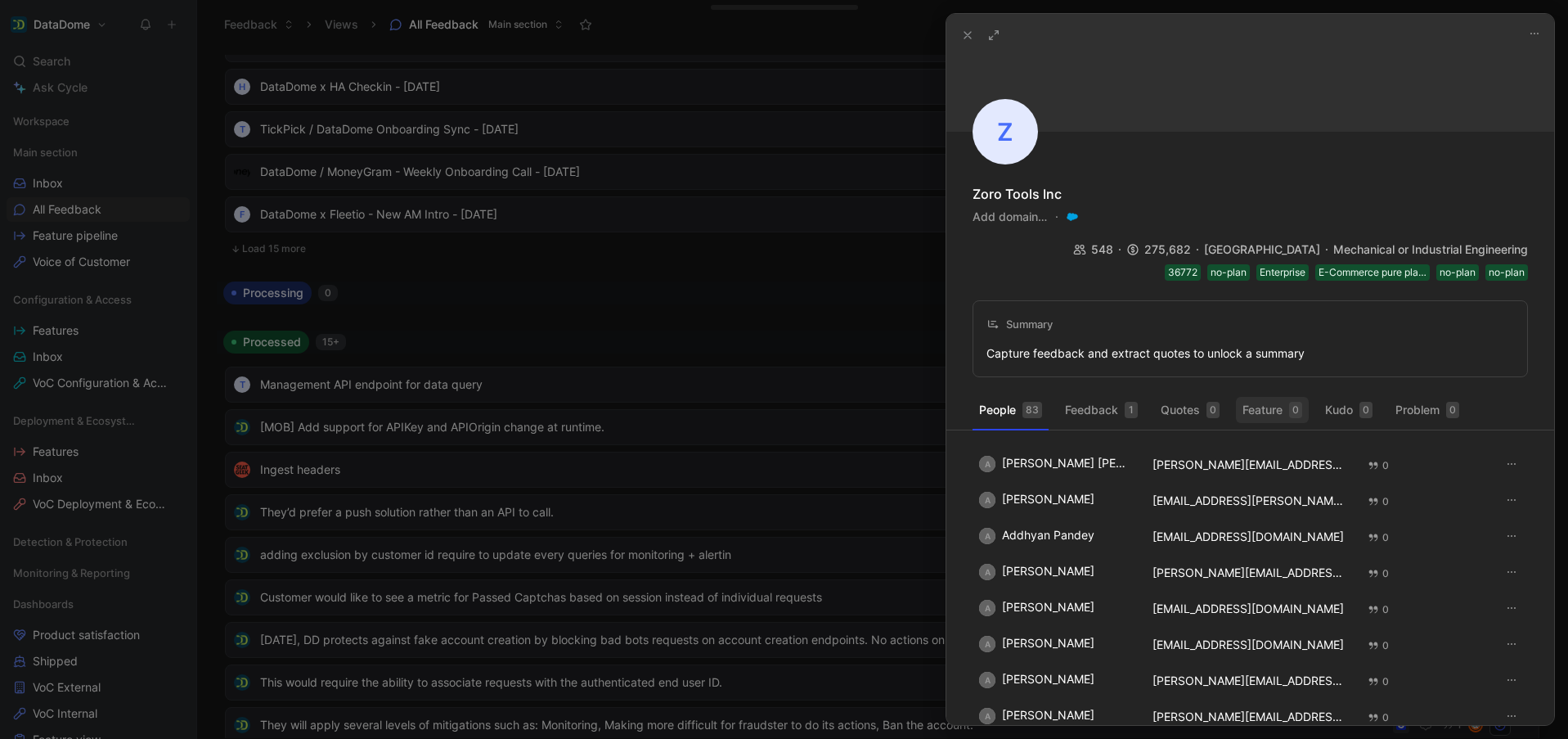
click at [1258, 397] on button "Feature 0" at bounding box center [1273, 410] width 73 height 26
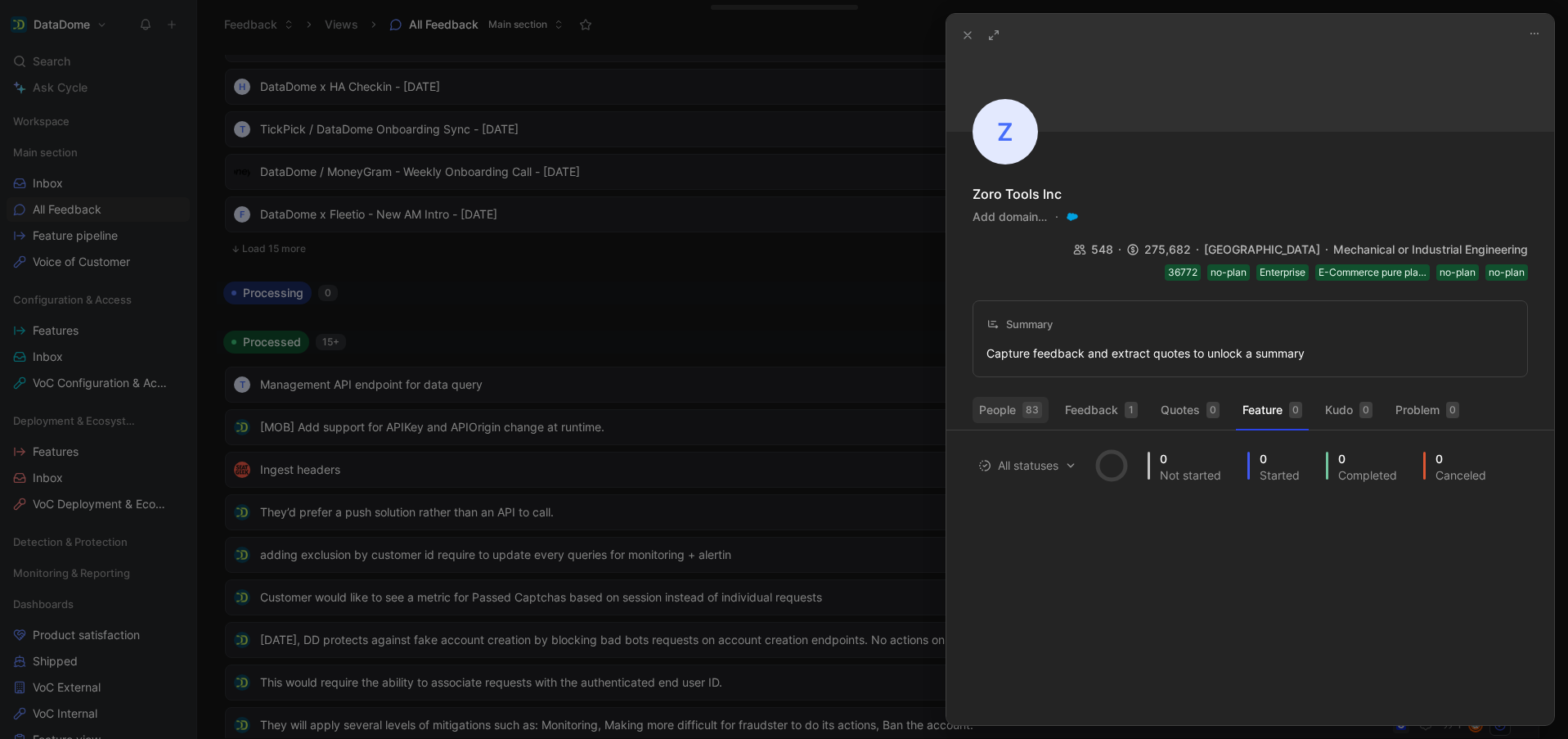
click at [985, 397] on button "People 83" at bounding box center [1010, 410] width 76 height 26
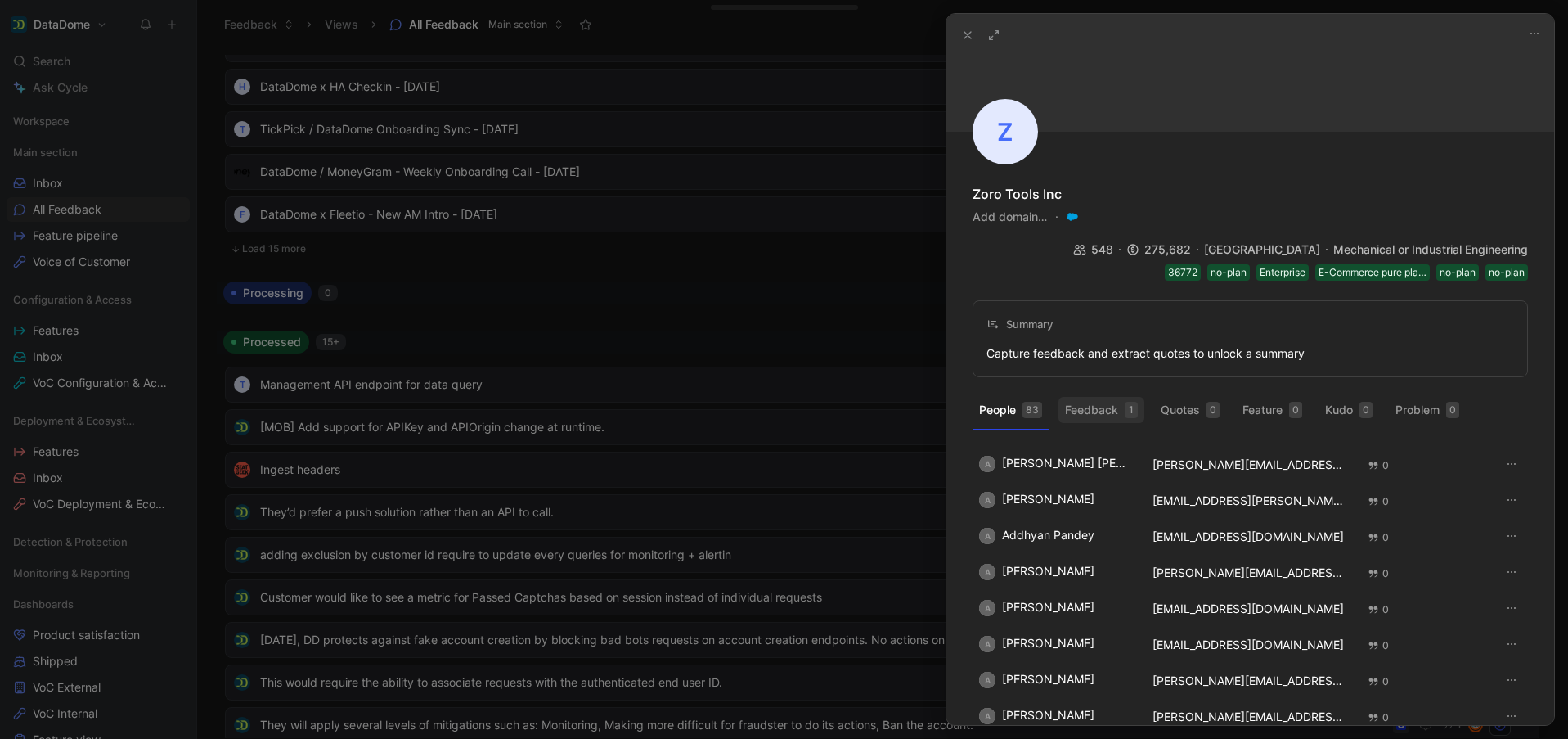
click at [1109, 397] on button "Feedback 1" at bounding box center [1102, 410] width 86 height 26
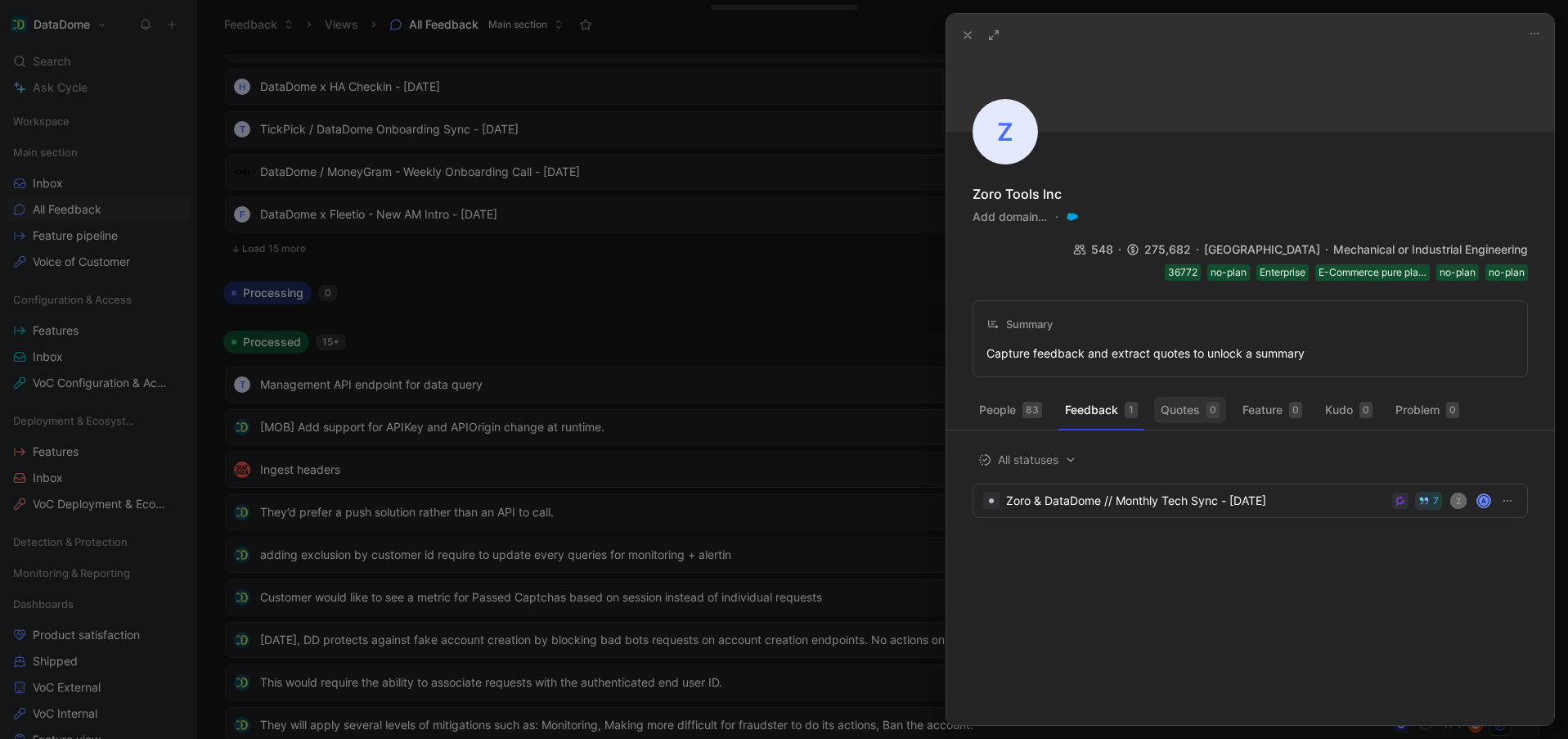
click at [1171, 397] on button "Quotes 0" at bounding box center [1190, 410] width 72 height 26
click at [1252, 397] on button "Feature 0" at bounding box center [1273, 410] width 73 height 26
click at [1349, 397] on button "Kudo 0" at bounding box center [1348, 410] width 61 height 26
click at [1447, 397] on button "Problem 0" at bounding box center [1428, 410] width 77 height 26
click at [1281, 397] on button "Feature 0" at bounding box center [1273, 410] width 73 height 26
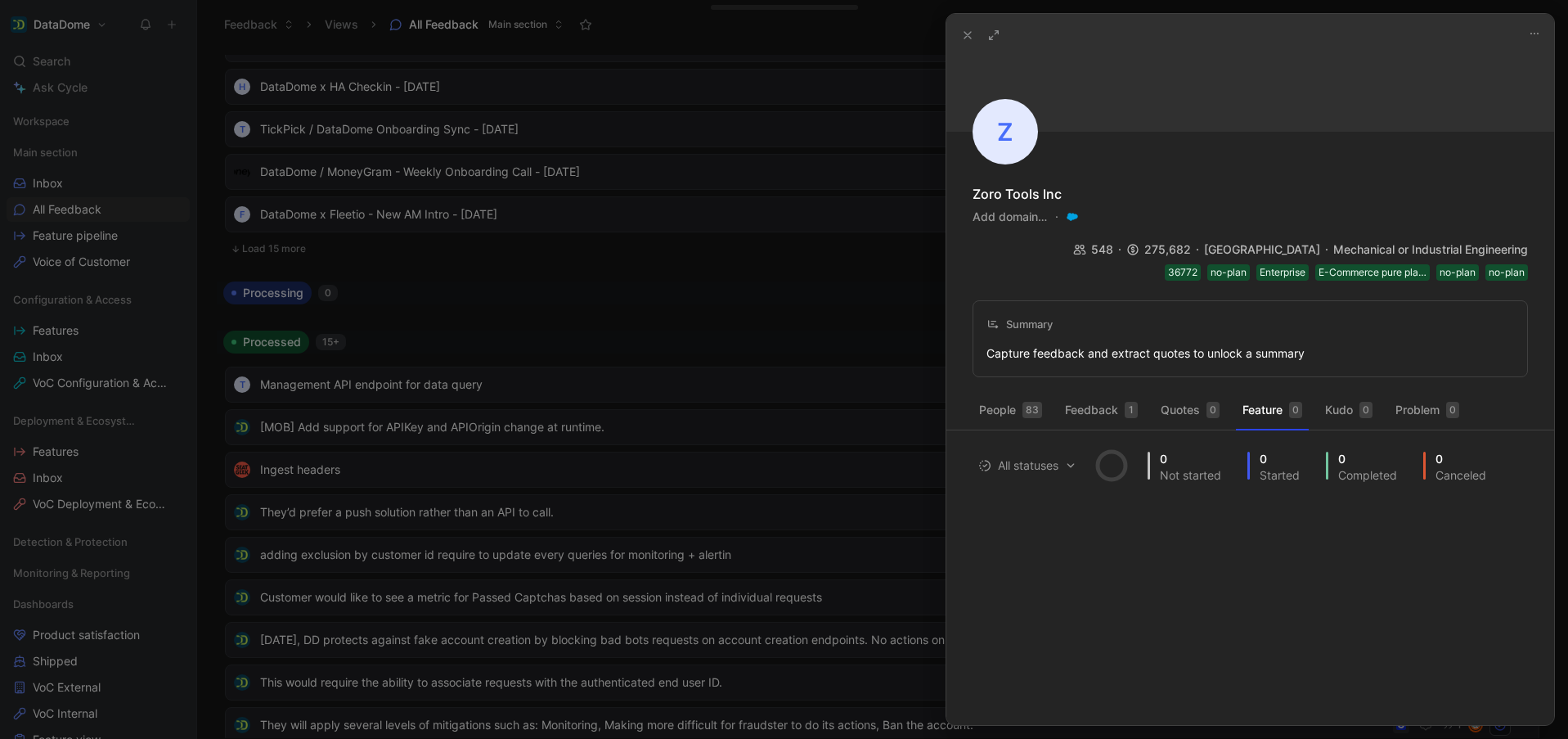
click at [971, 39] on icon at bounding box center [968, 36] width 13 height 13
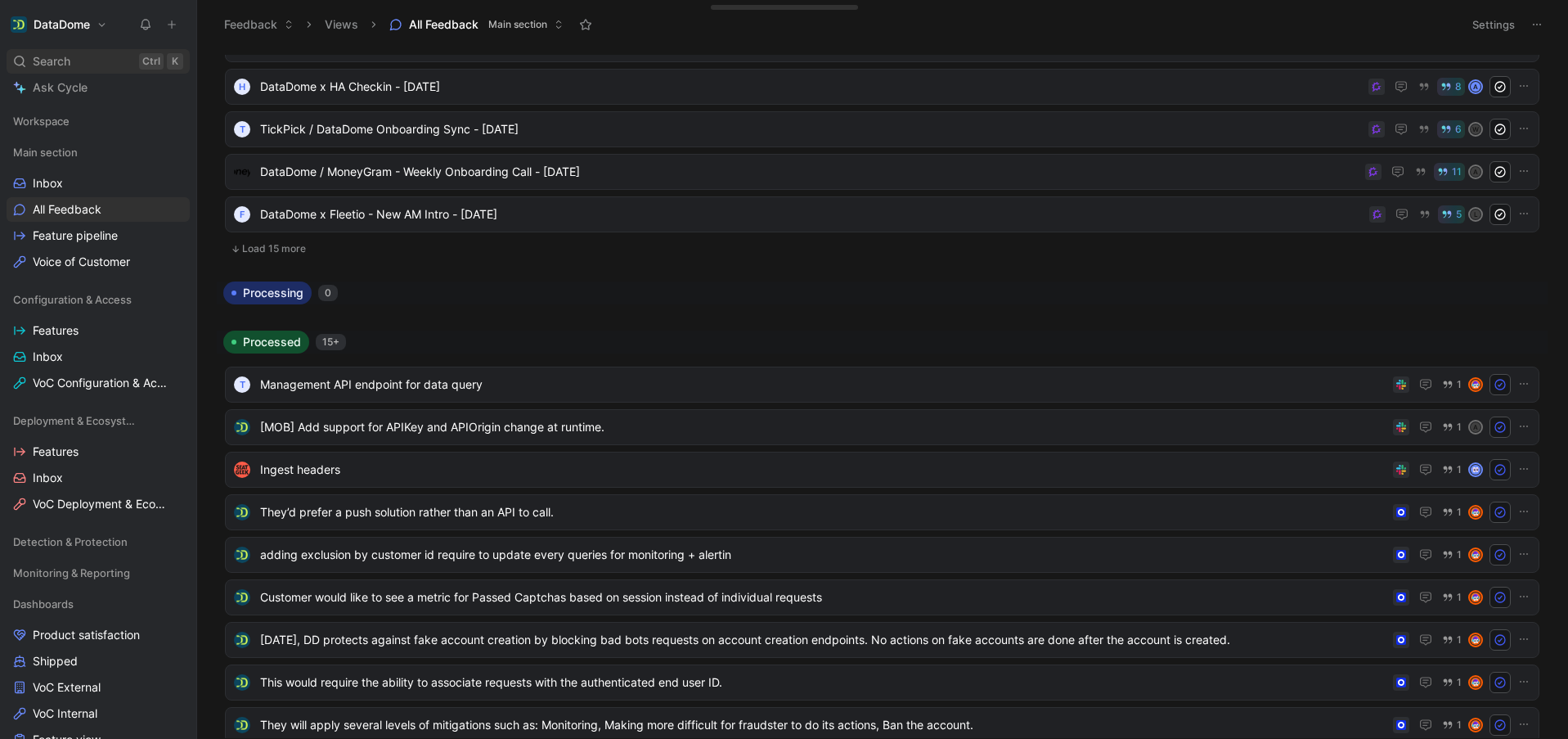
click at [89, 68] on div "Search Ctrl K" at bounding box center [98, 62] width 183 height 24
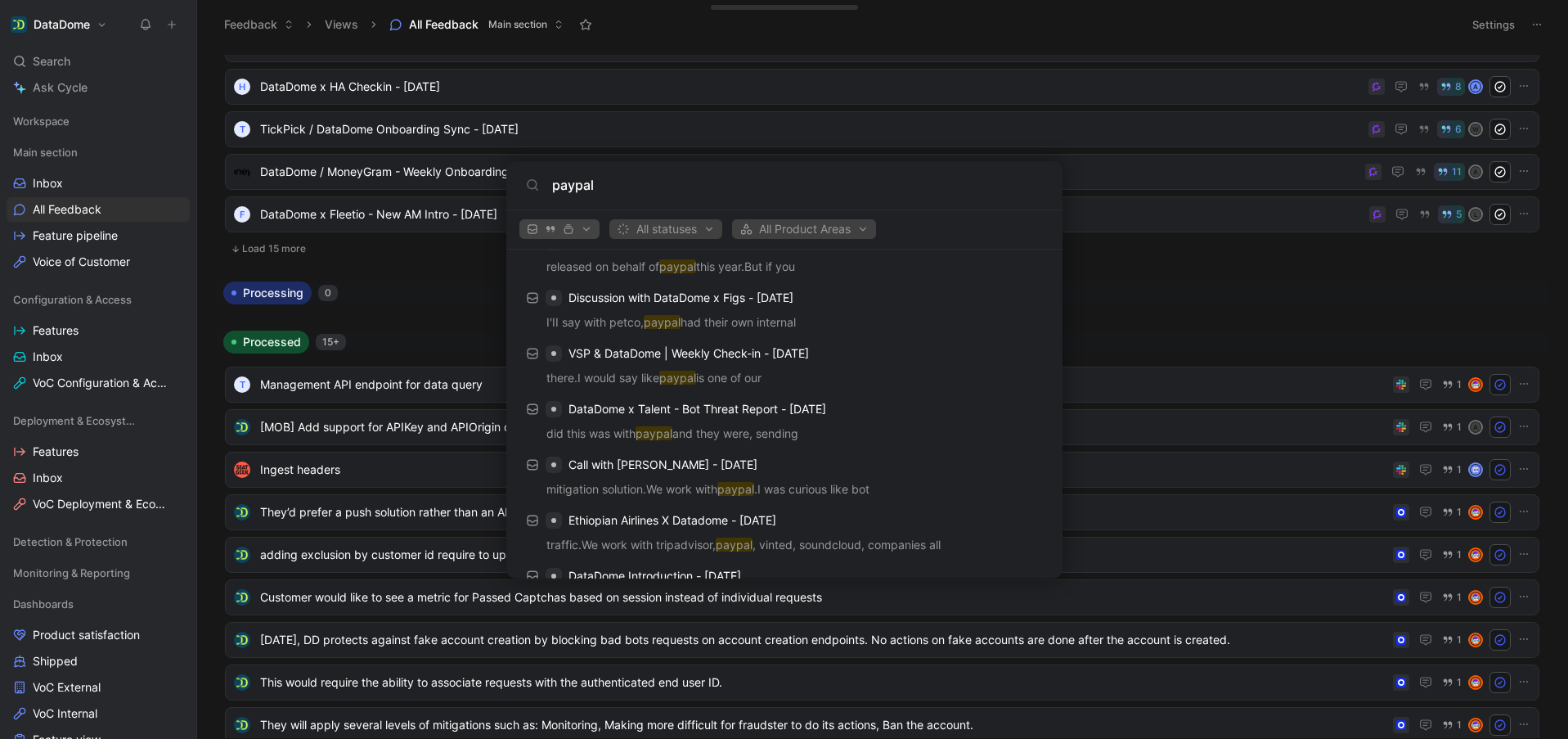
scroll to position [327, 0]
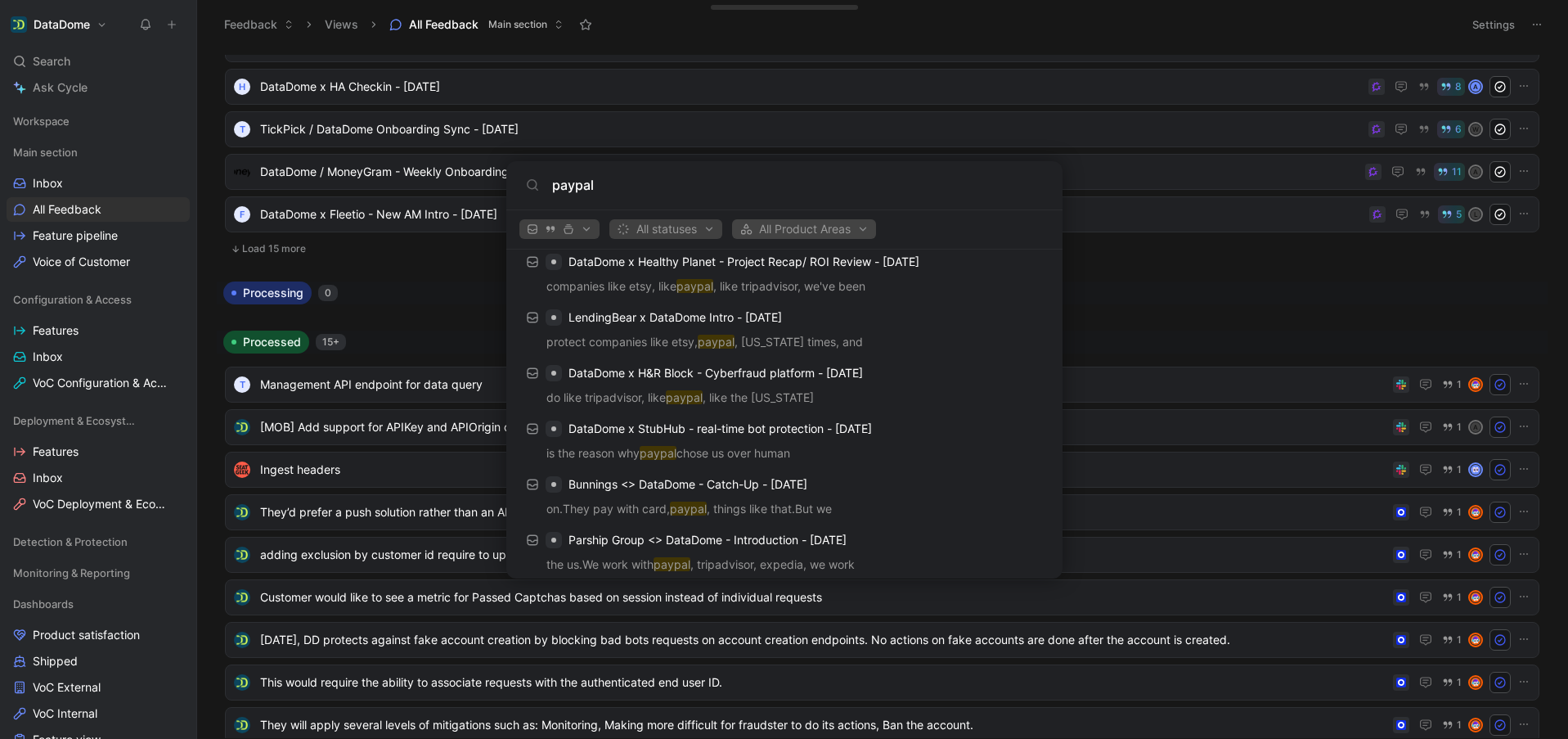
type input "paypal"
click at [806, 229] on span "All Product Areas" at bounding box center [804, 229] width 129 height 20
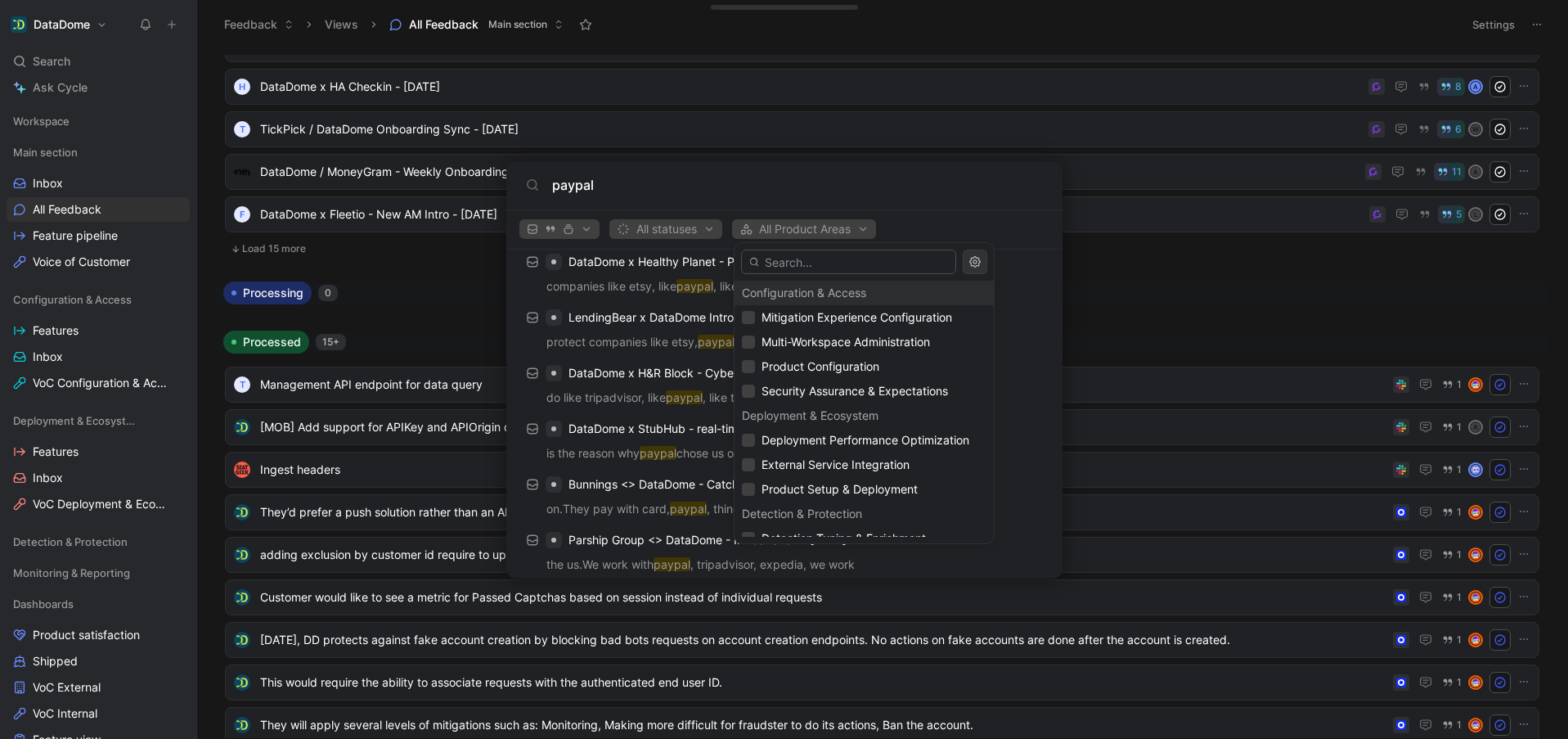
click at [693, 219] on div at bounding box center [784, 369] width 1568 height 739
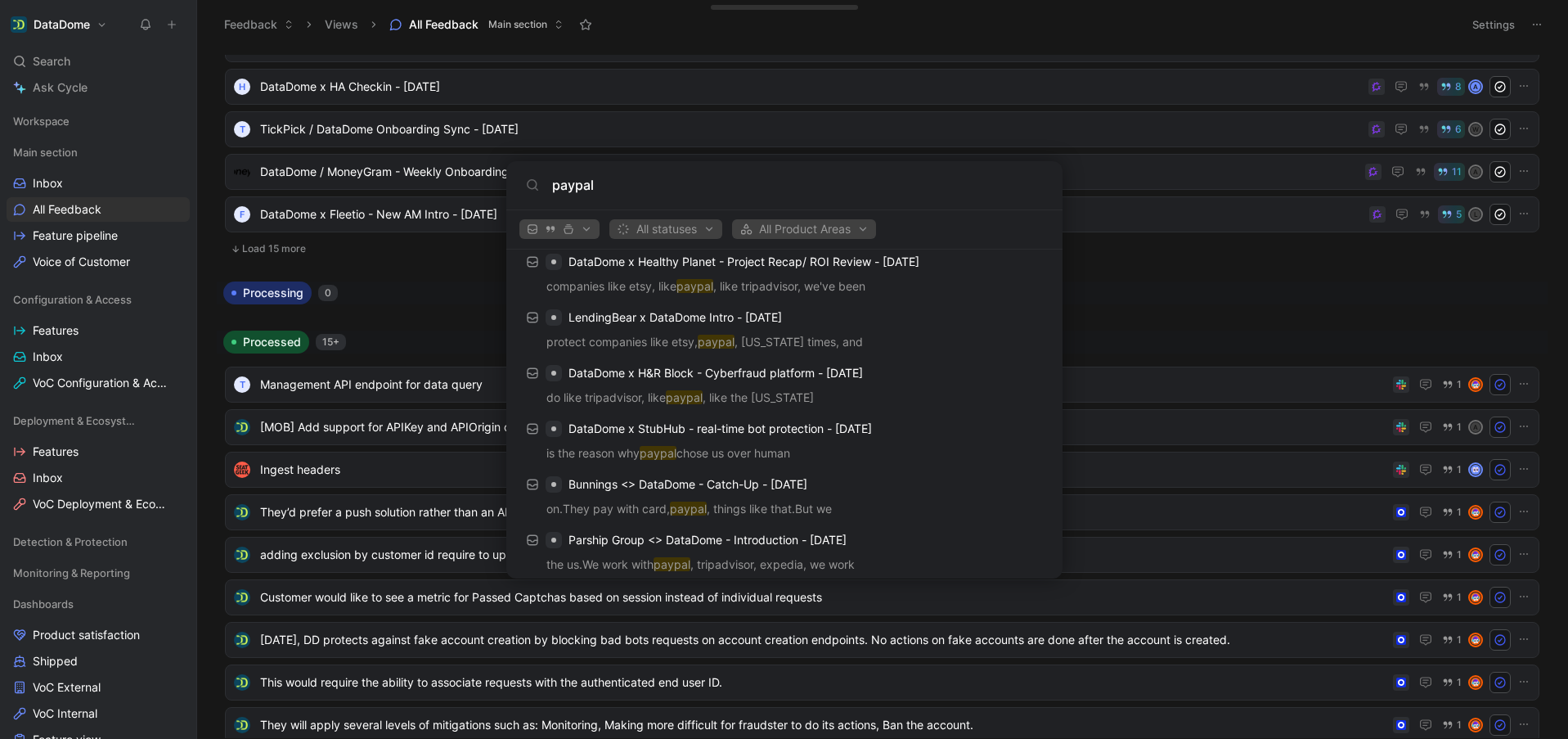
click at [580, 231] on span "button" at bounding box center [560, 229] width 65 height 11
drag, startPoint x: 643, startPoint y: 224, endPoint x: 655, endPoint y: 225, distance: 12.0
click at [645, 224] on div at bounding box center [784, 369] width 1568 height 739
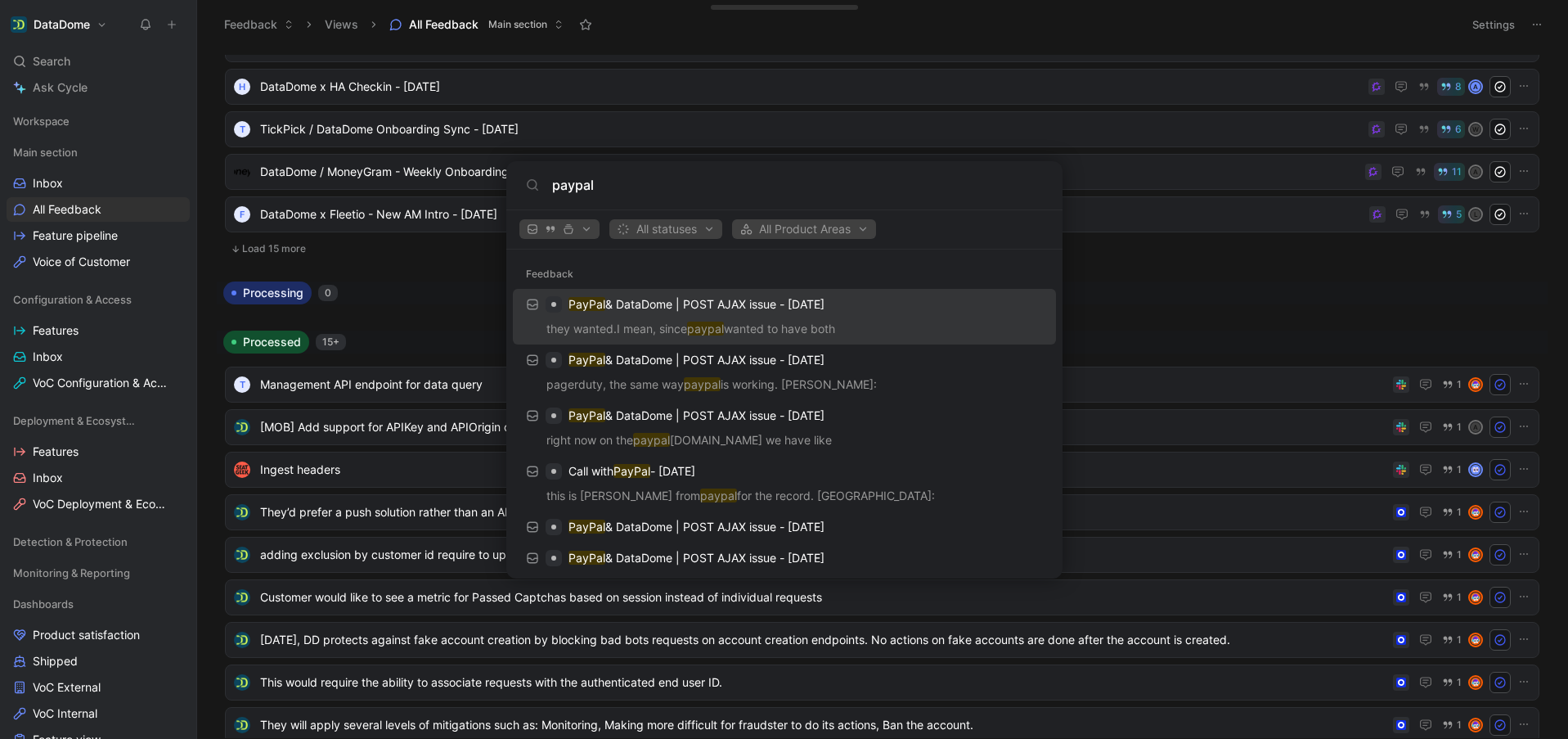
click at [577, 312] on p "PayPal & DataDome | POST AJAX issue - [DATE]" at bounding box center [696, 304] width 256 height 20
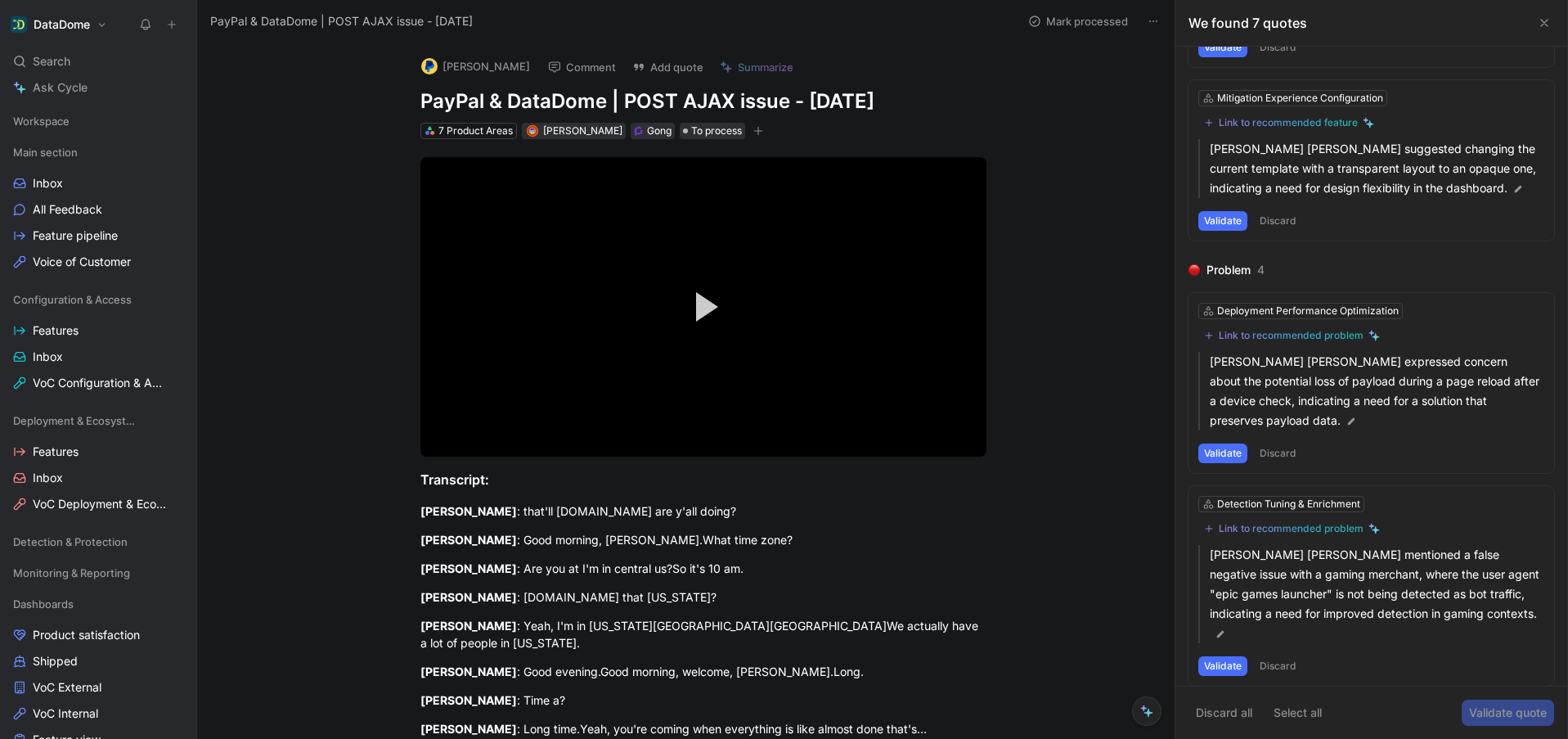
click at [460, 70] on button "[PERSON_NAME]" at bounding box center [476, 66] width 123 height 24
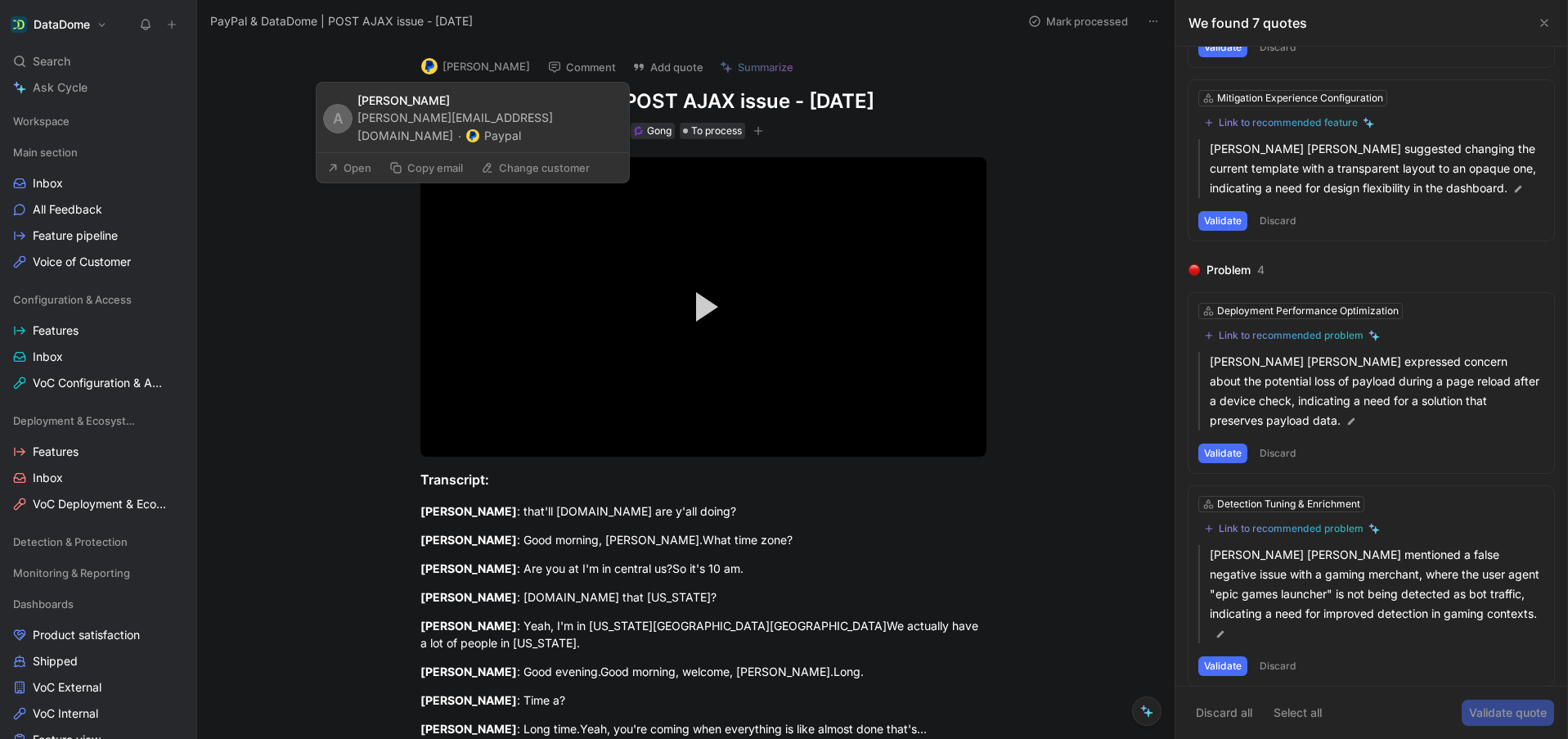
click at [521, 126] on button "Paypal" at bounding box center [493, 135] width 55 height 20
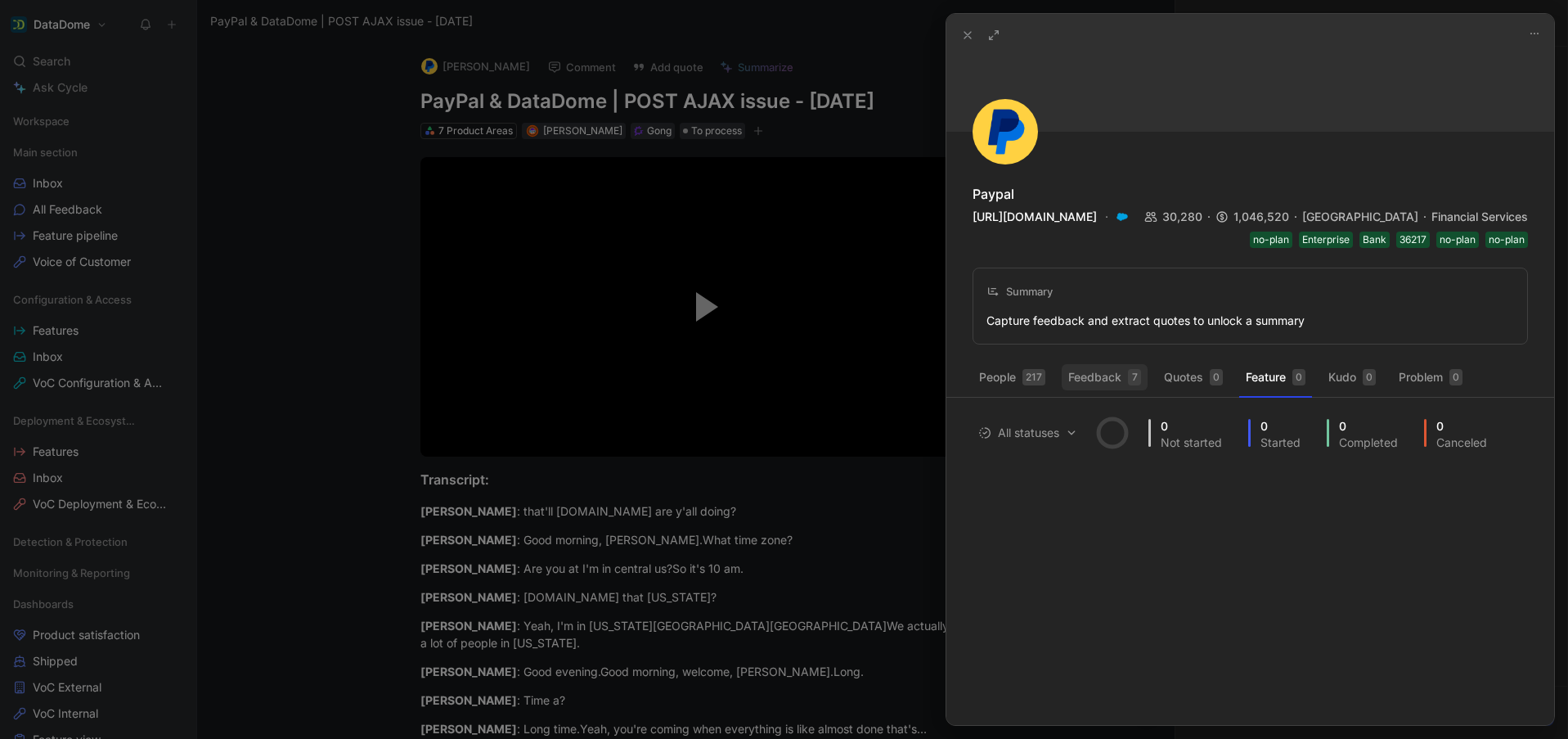
click at [1108, 384] on button "Feedback 7" at bounding box center [1105, 377] width 86 height 26
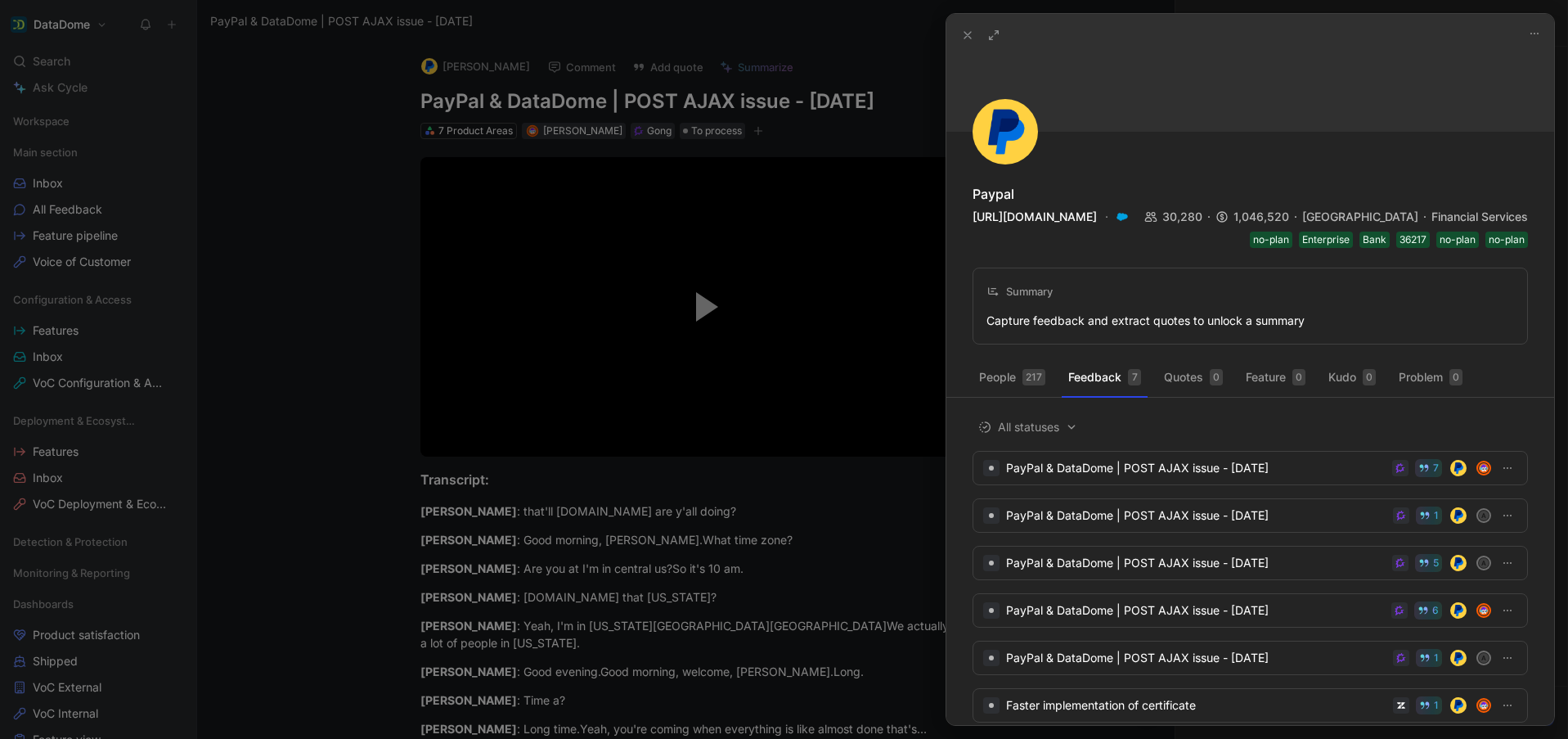
click at [962, 28] on button at bounding box center [967, 35] width 23 height 23
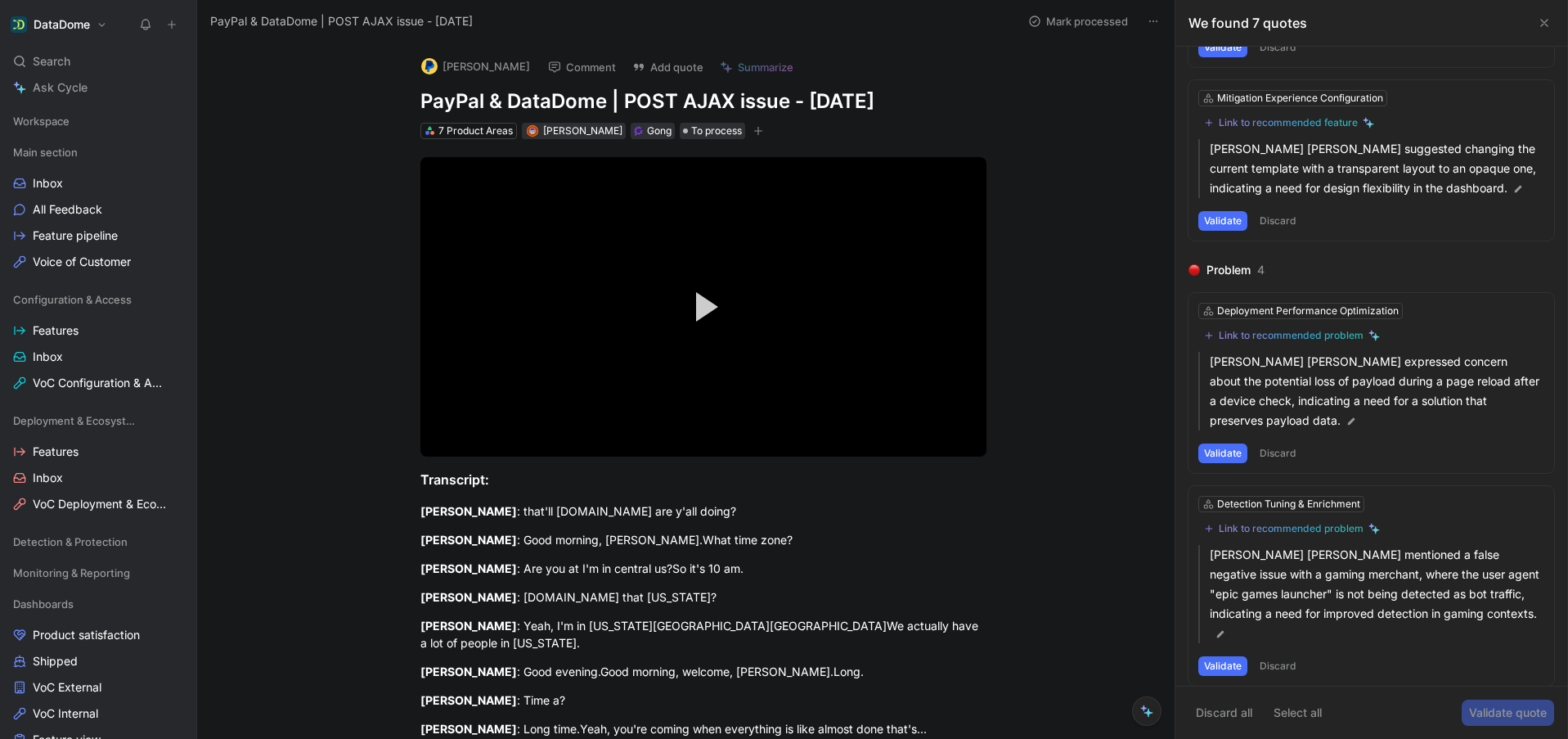
click at [342, 101] on div "[PERSON_NAME] Comment Add quote Summarize PayPal & DataDome | POST AJAX issue -…" at bounding box center [686, 391] width 977 height 696
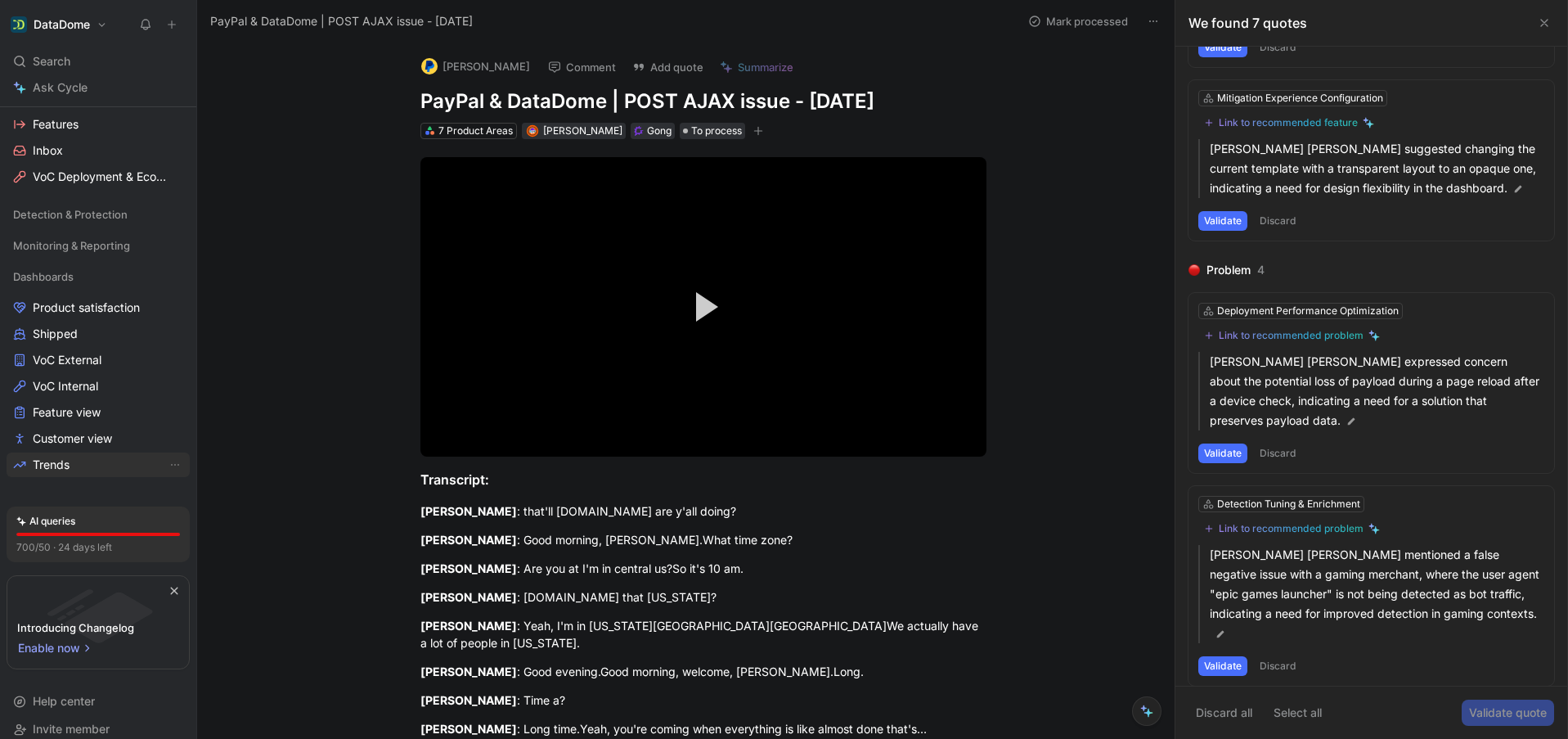
scroll to position [343, 0]
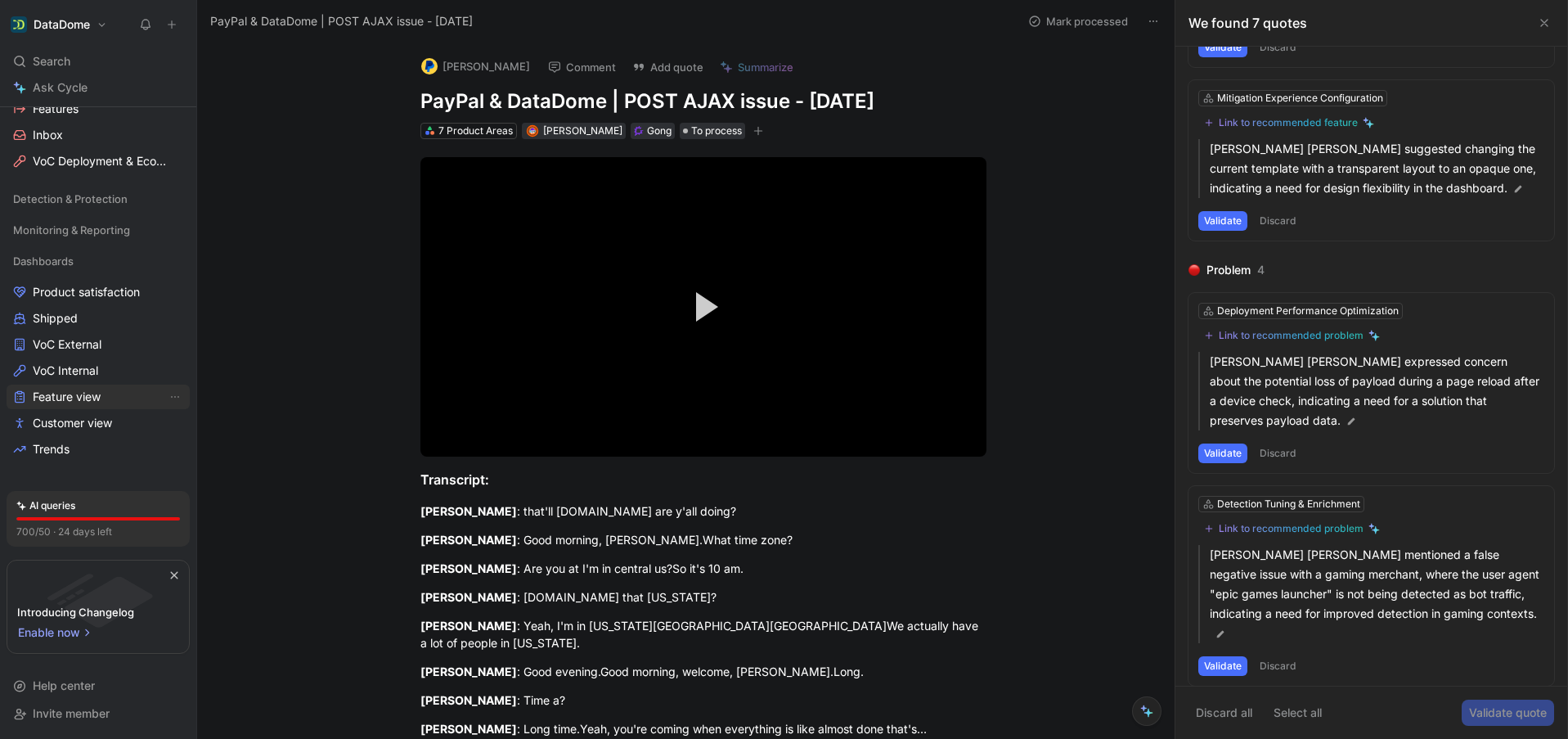
click at [86, 399] on span "Feature view" at bounding box center [66, 397] width 68 height 17
